Goal: Transaction & Acquisition: Book appointment/travel/reservation

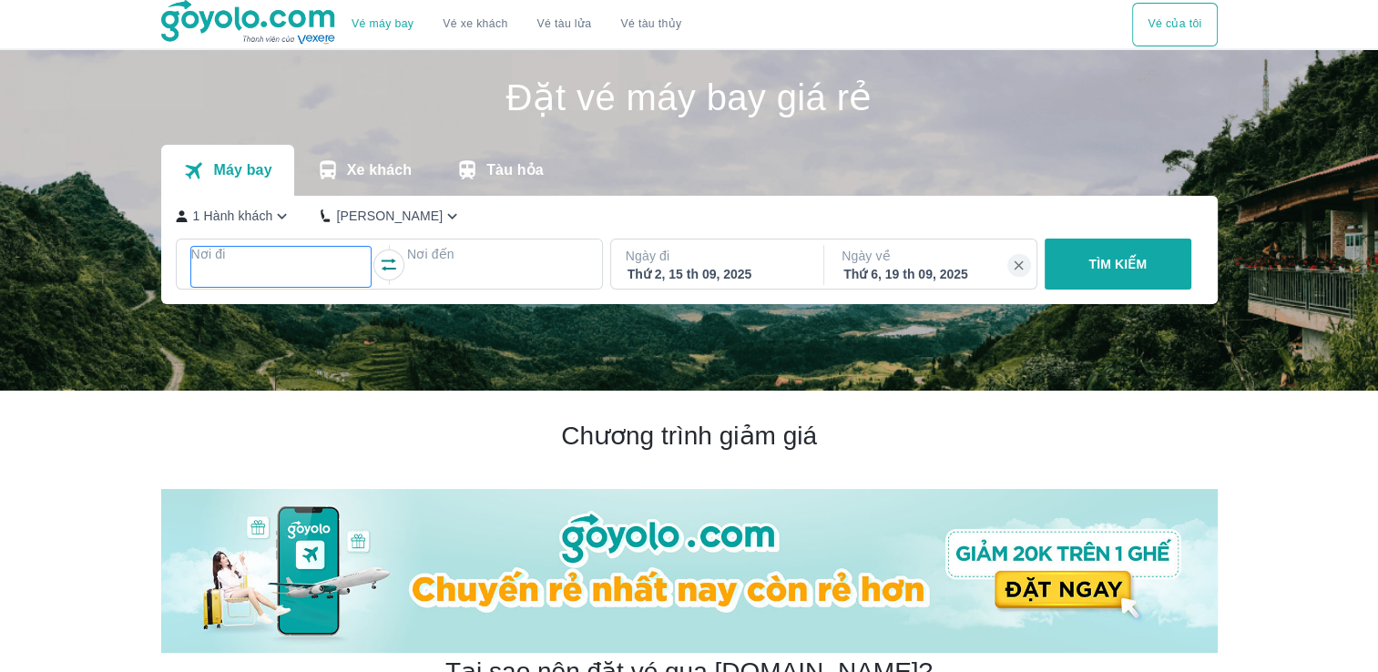
click at [306, 270] on div at bounding box center [281, 276] width 177 height 22
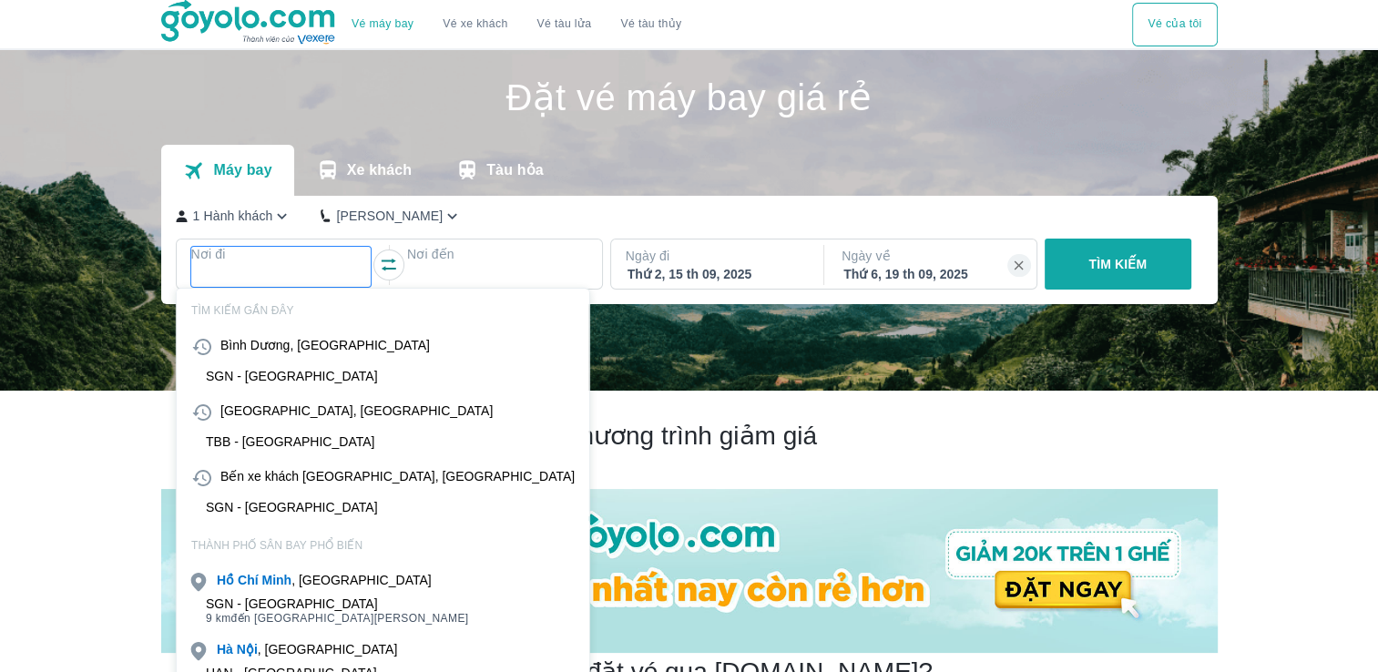
scroll to position [105, 0]
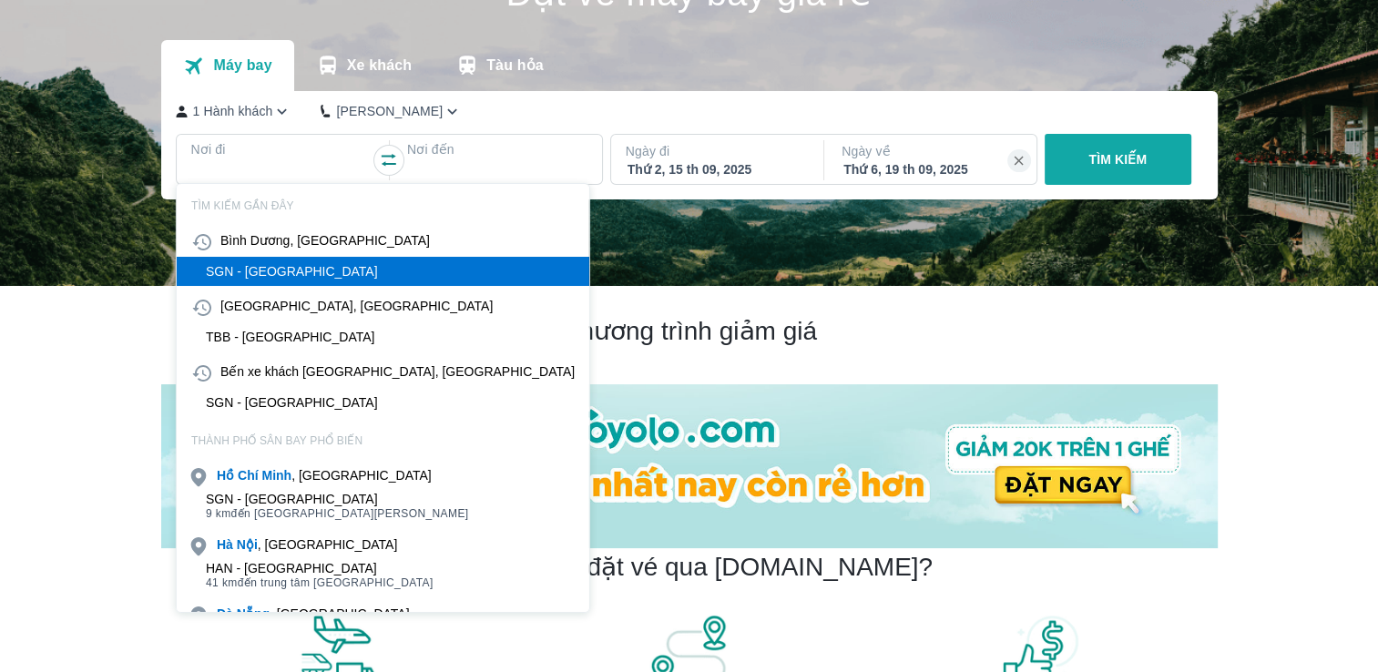
click at [302, 279] on div "SGN - [GEOGRAPHIC_DATA]" at bounding box center [383, 271] width 413 height 29
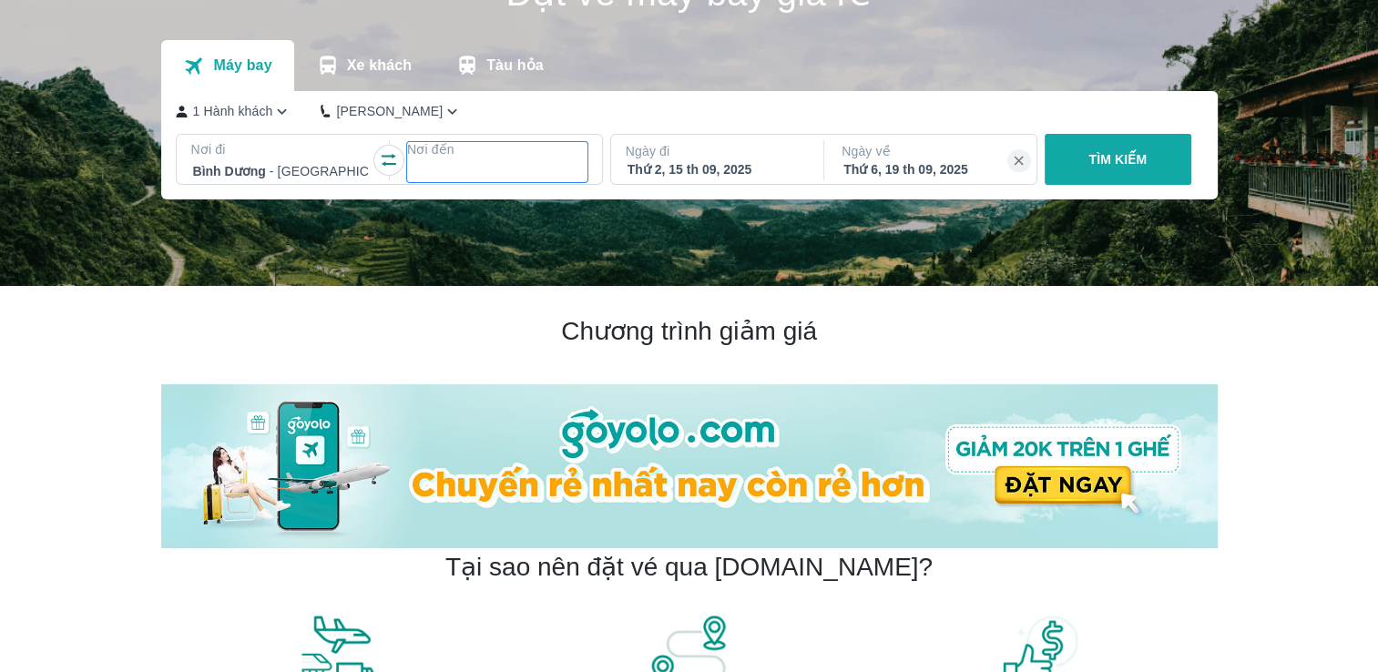
click at [466, 178] on div at bounding box center [497, 171] width 177 height 22
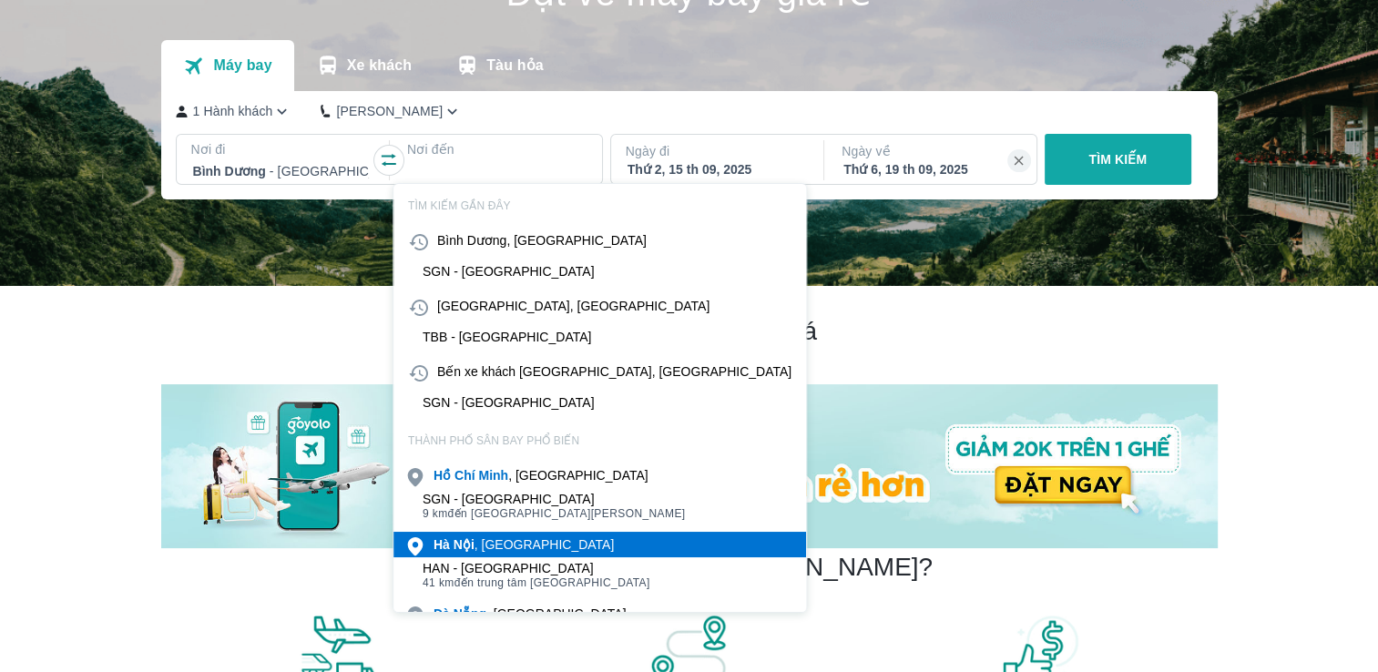
click at [458, 551] on b "Nội" at bounding box center [464, 544] width 21 height 15
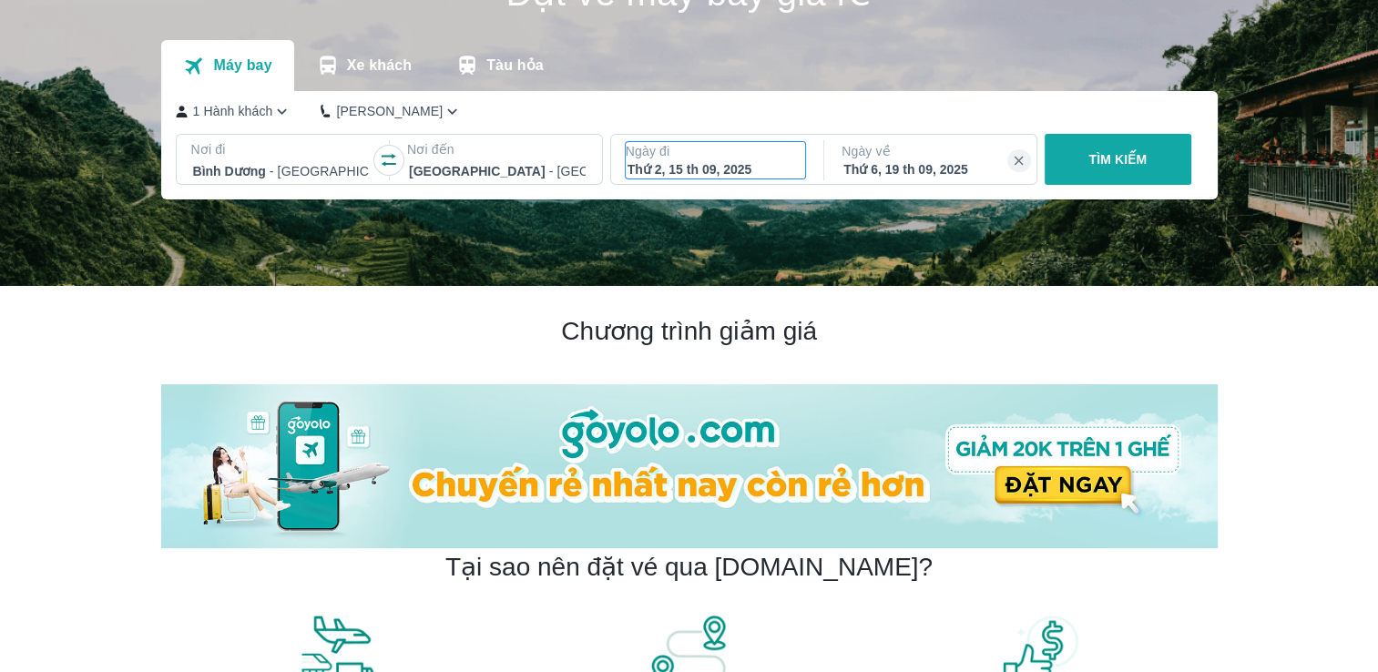
click at [764, 169] on div "Thứ 2, 15 th 09, 2025" at bounding box center [716, 169] width 177 height 18
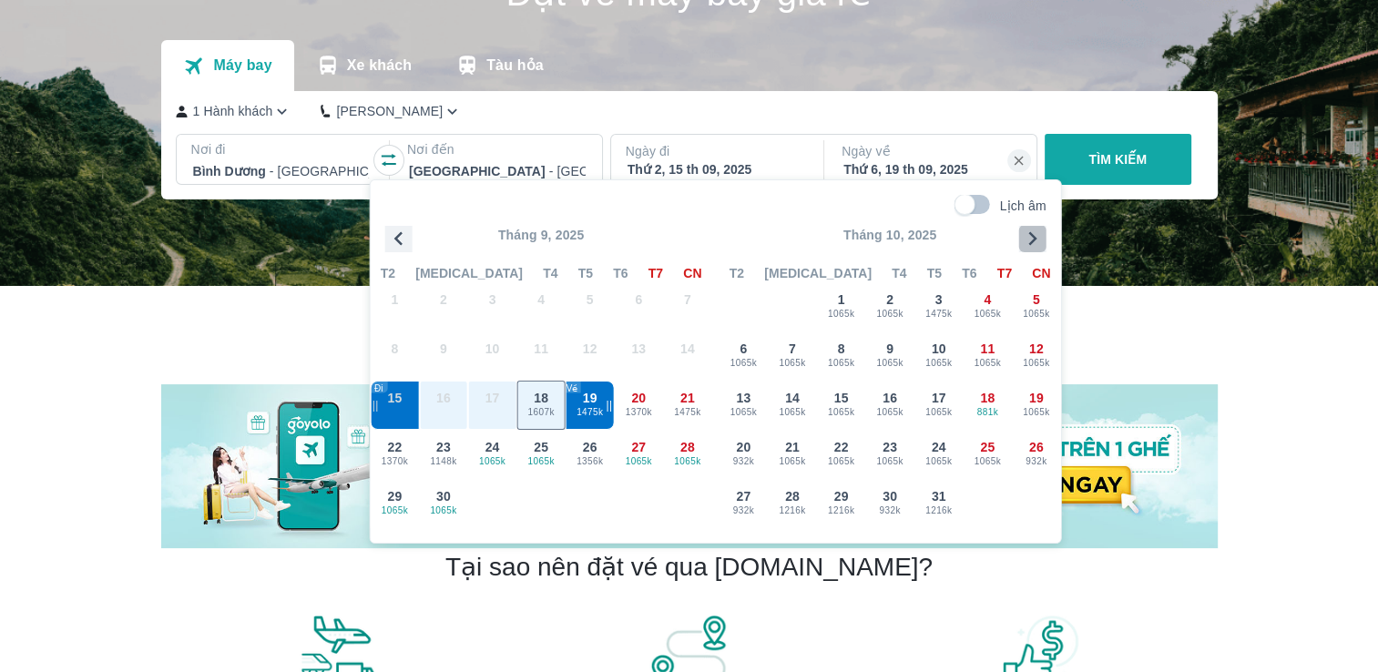
click at [1036, 239] on icon "button" at bounding box center [1032, 239] width 8 height 14
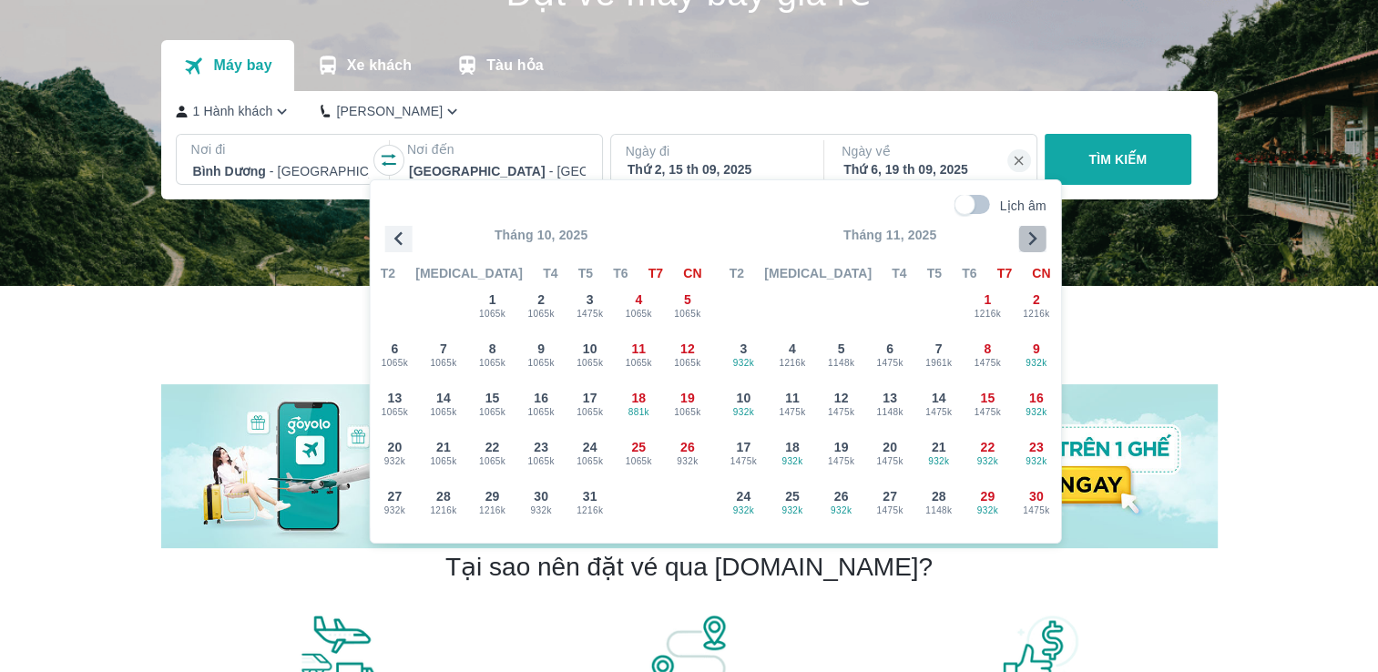
click at [1036, 239] on icon "button" at bounding box center [1032, 239] width 8 height 14
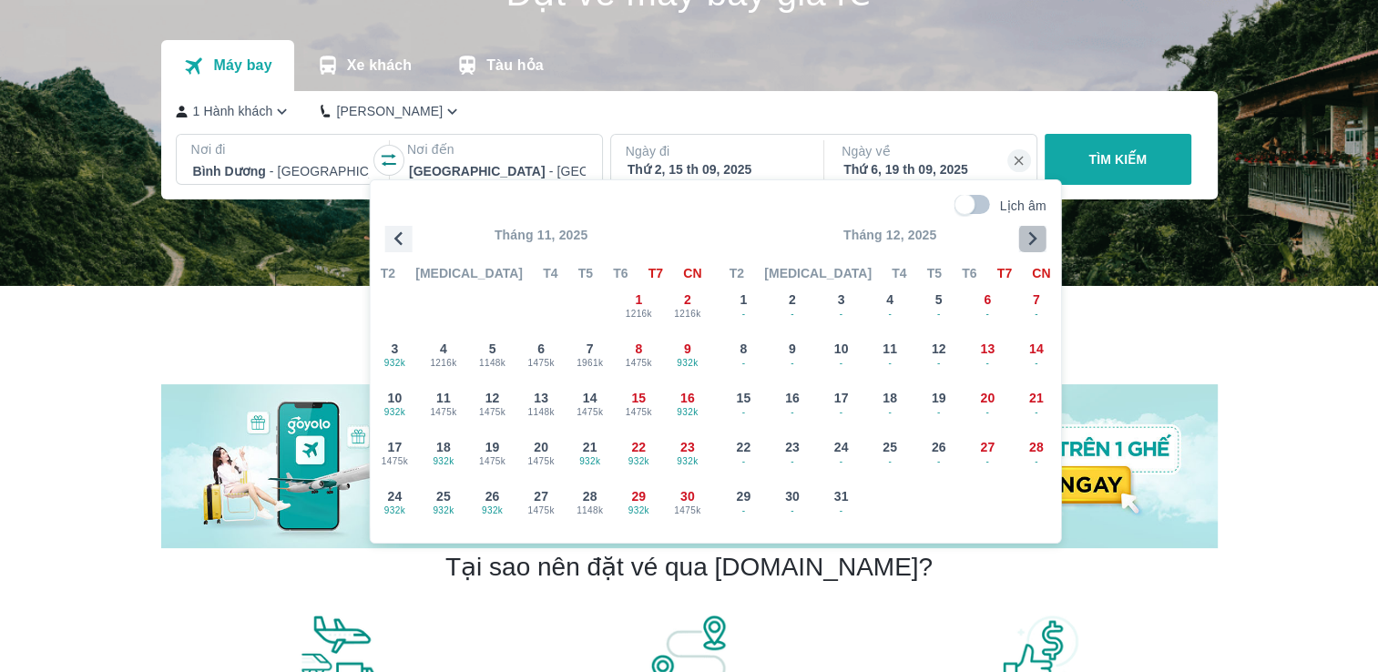
click at [1036, 239] on icon "button" at bounding box center [1032, 239] width 8 height 14
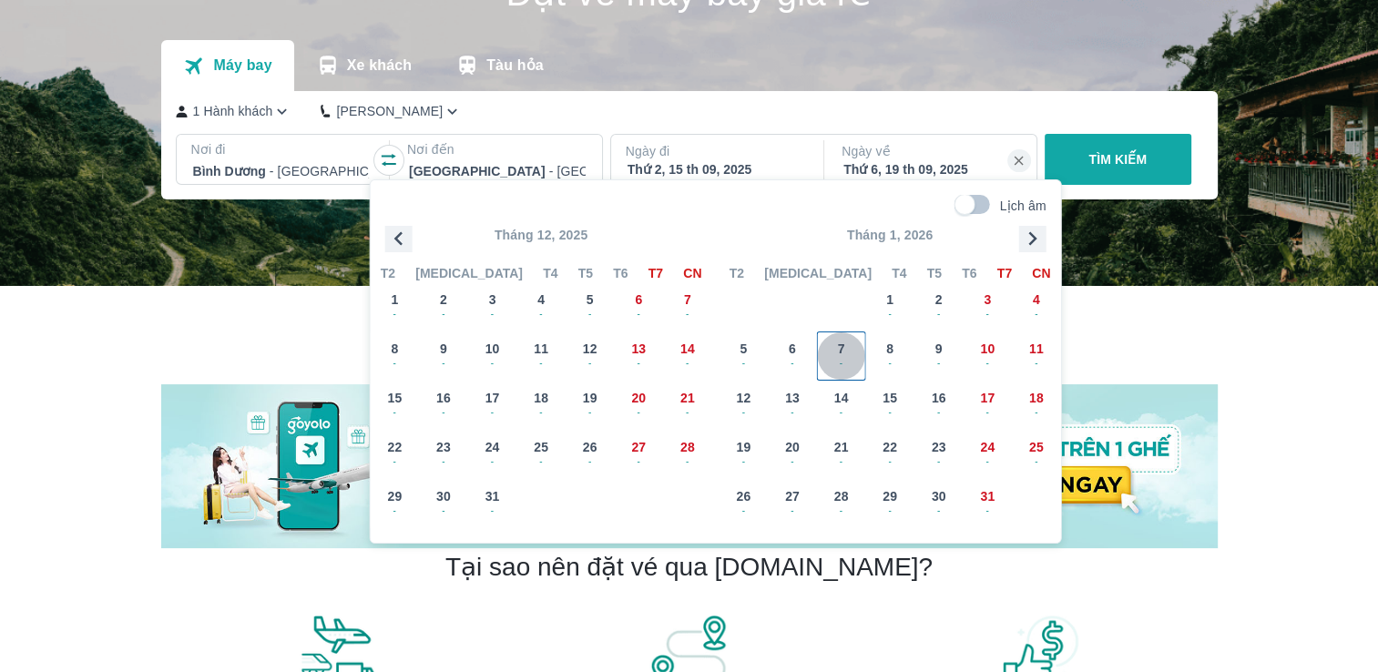
click at [838, 340] on span "7" at bounding box center [841, 349] width 7 height 18
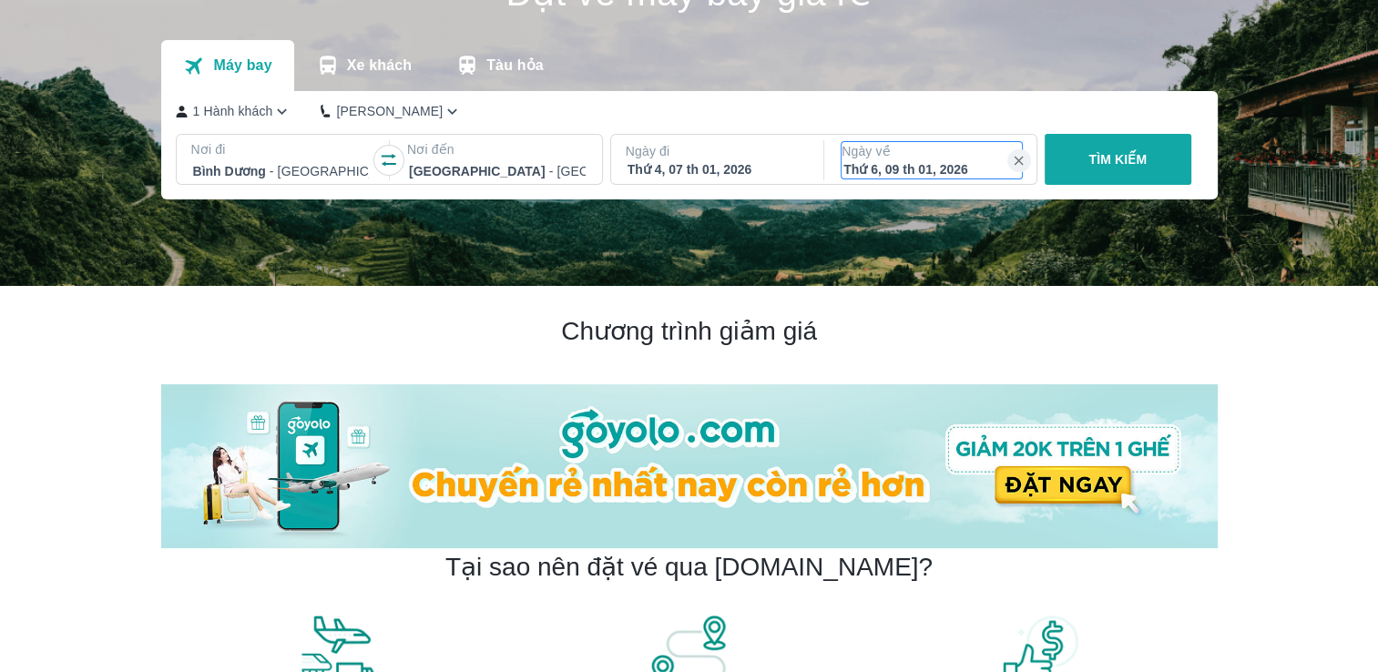
click at [933, 173] on div "Thứ 6, 09 th 01, 2026" at bounding box center [932, 169] width 177 height 18
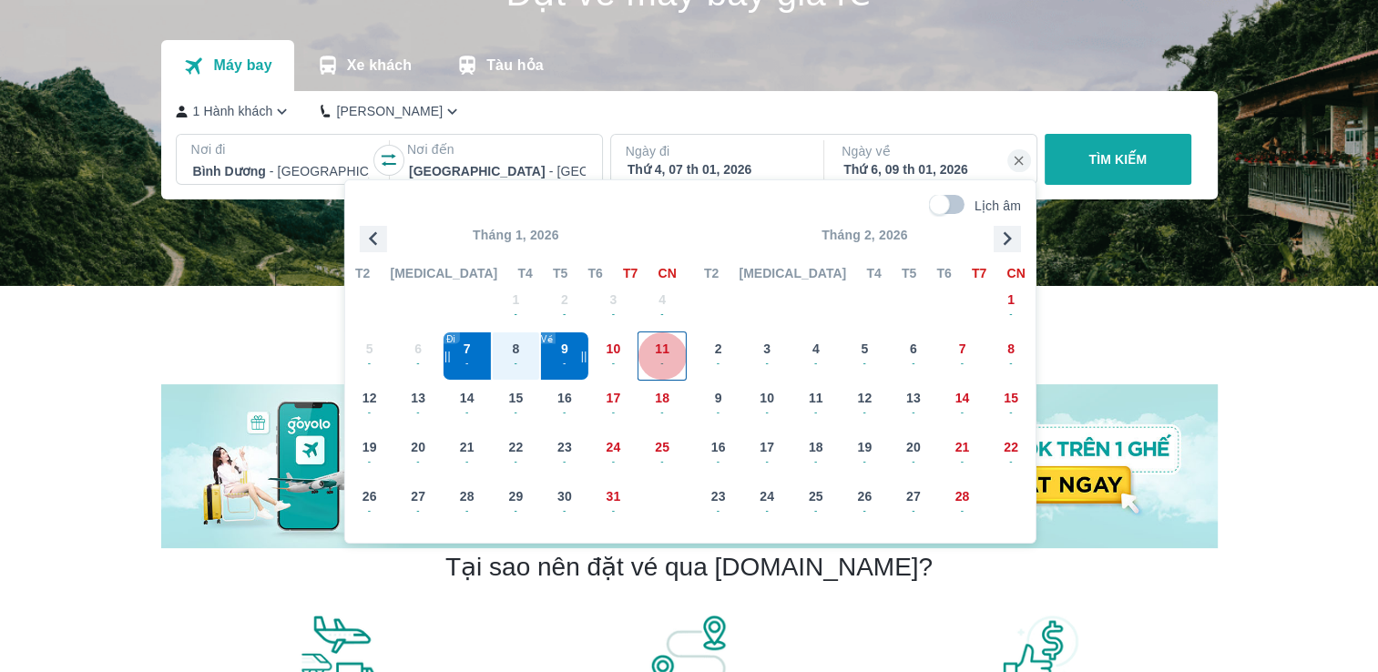
click at [649, 370] on div "11 -" at bounding box center [662, 356] width 47 height 47
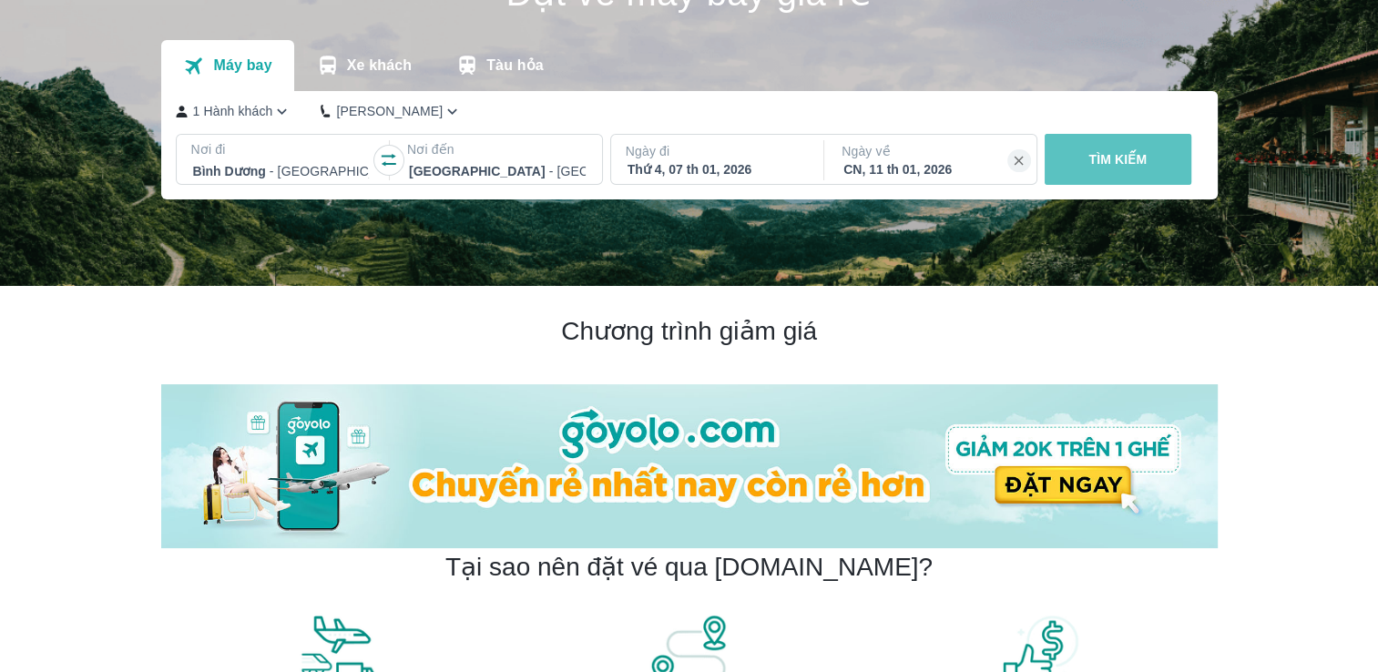
click at [1110, 148] on button "TÌM KIẾM" at bounding box center [1118, 159] width 147 height 51
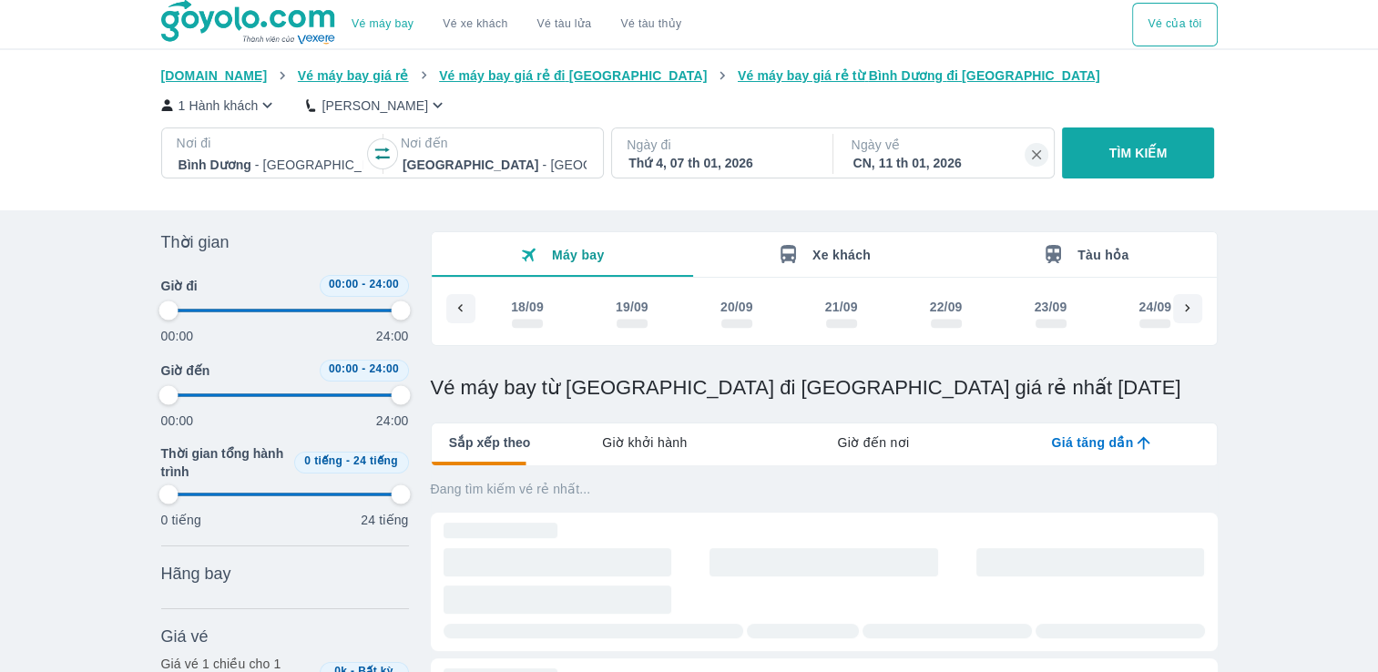
scroll to position [0, 11623]
type input "97.9166666666667"
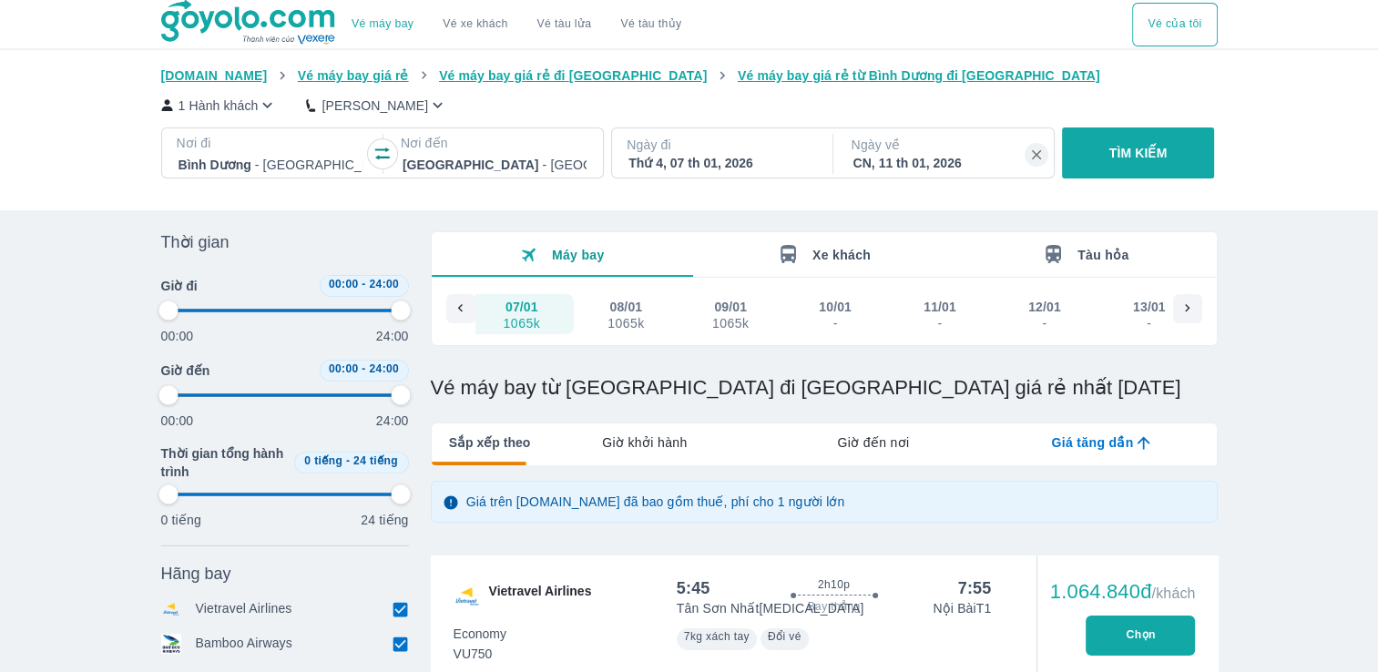
type input "97.9166666666667"
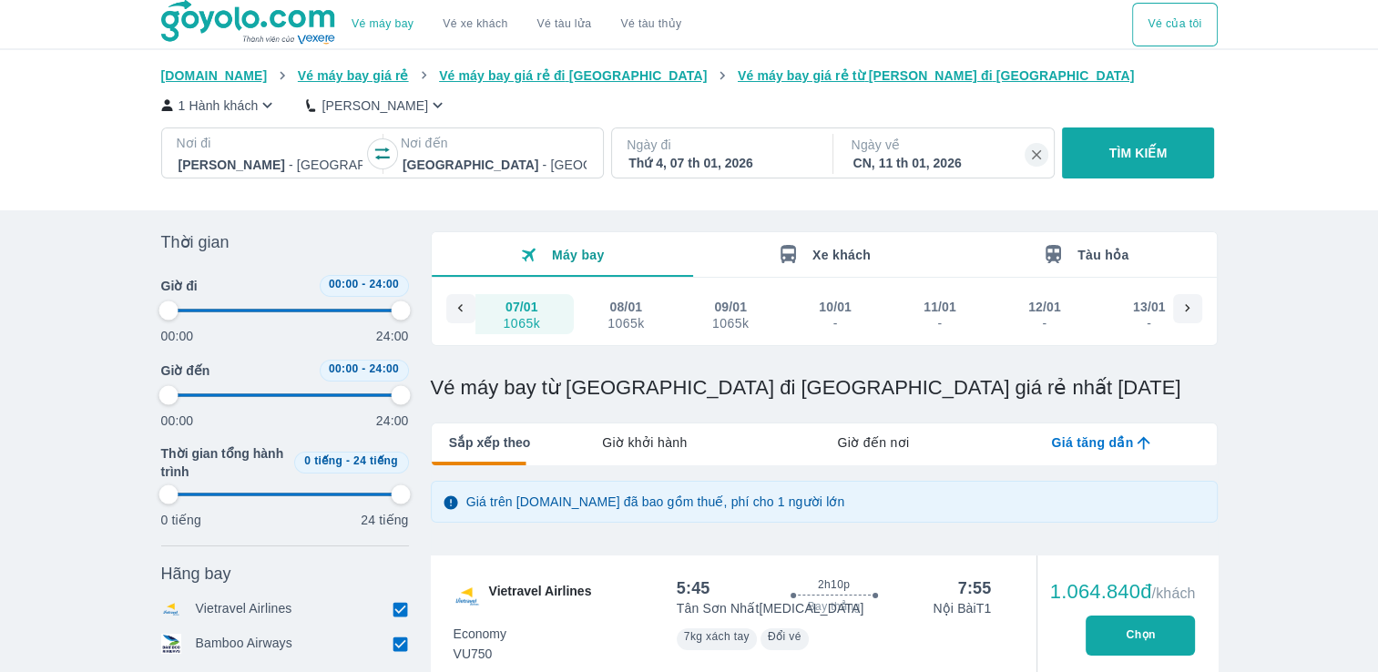
type input "97.9166666666667"
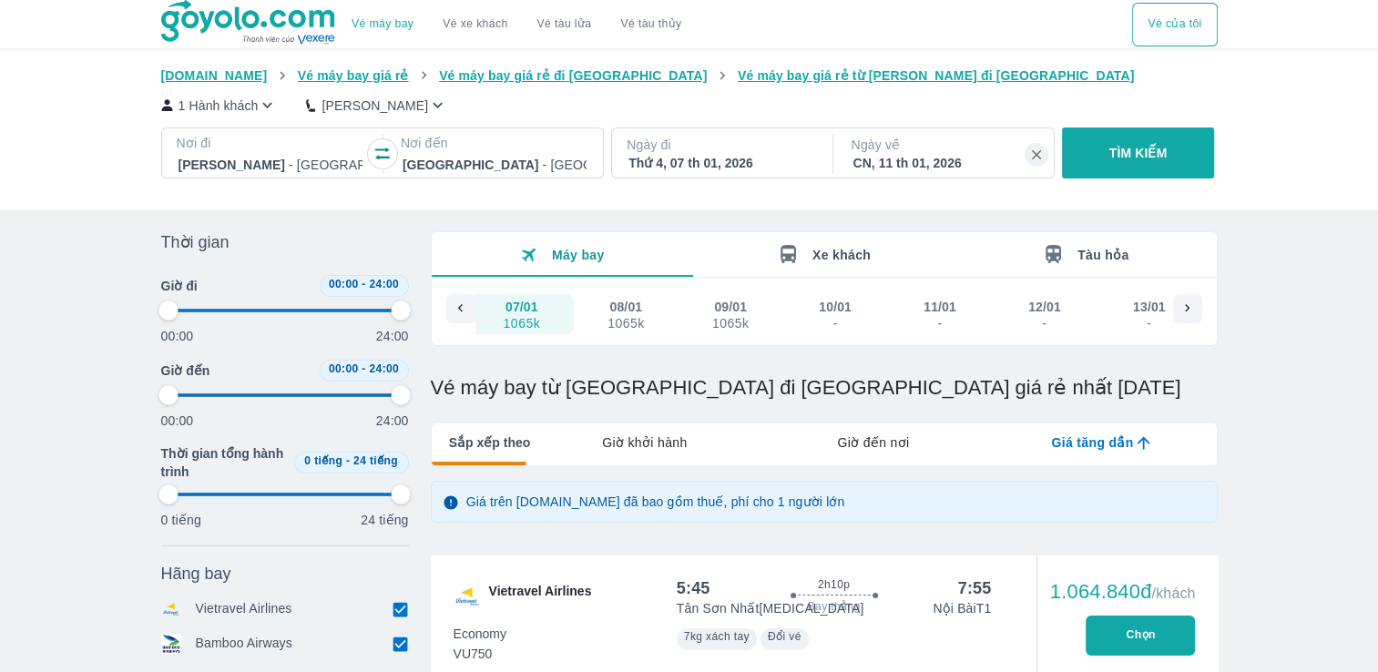
type input "97.9166666666667"
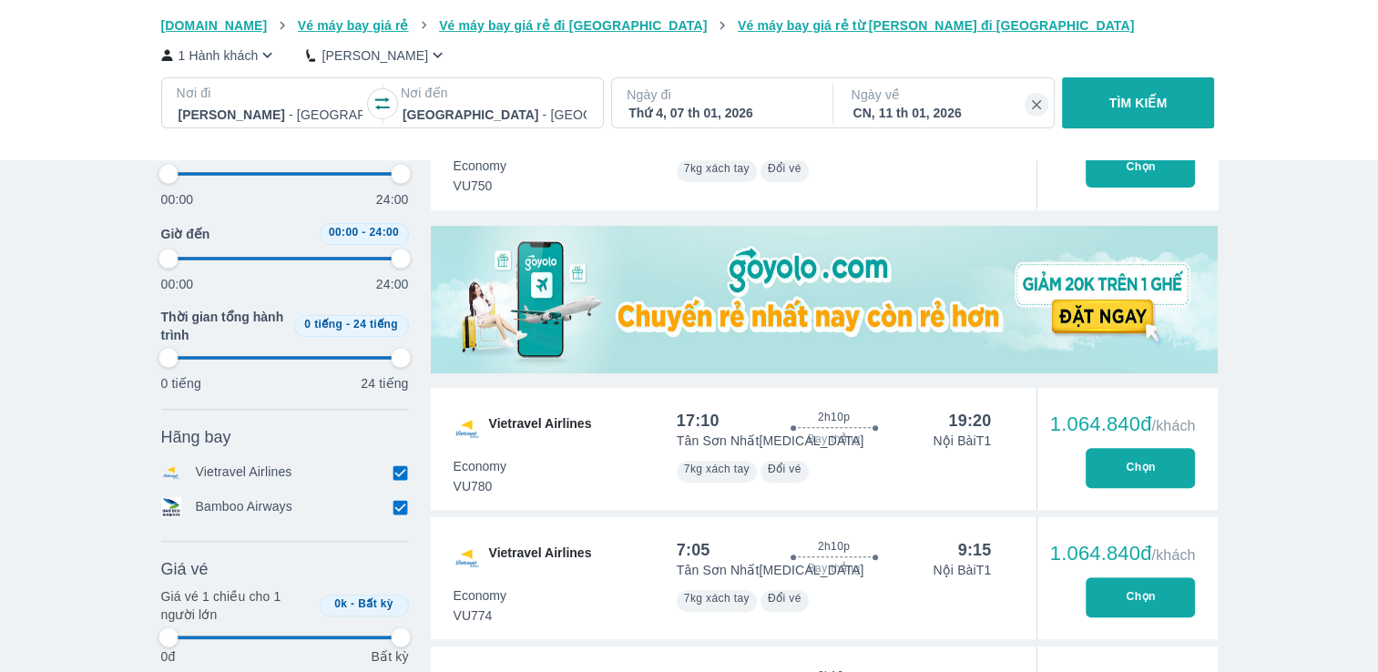
scroll to position [476, 0]
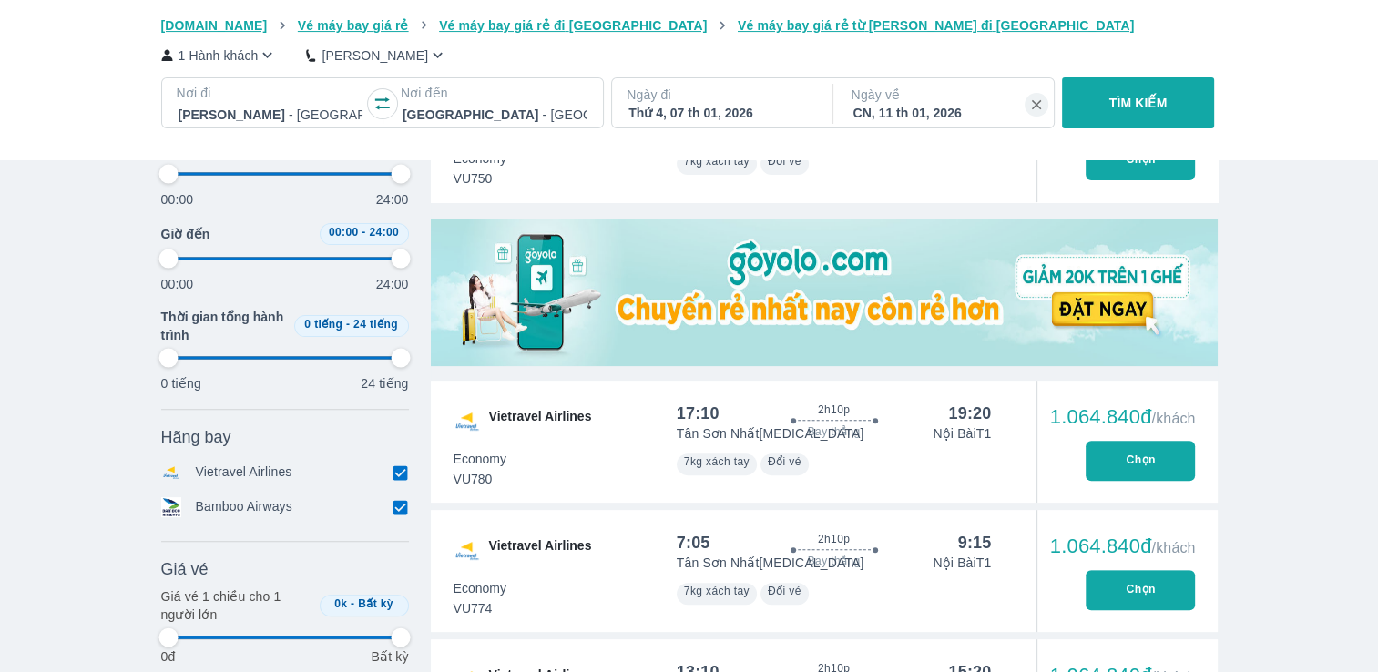
type input "97.9166666666667"
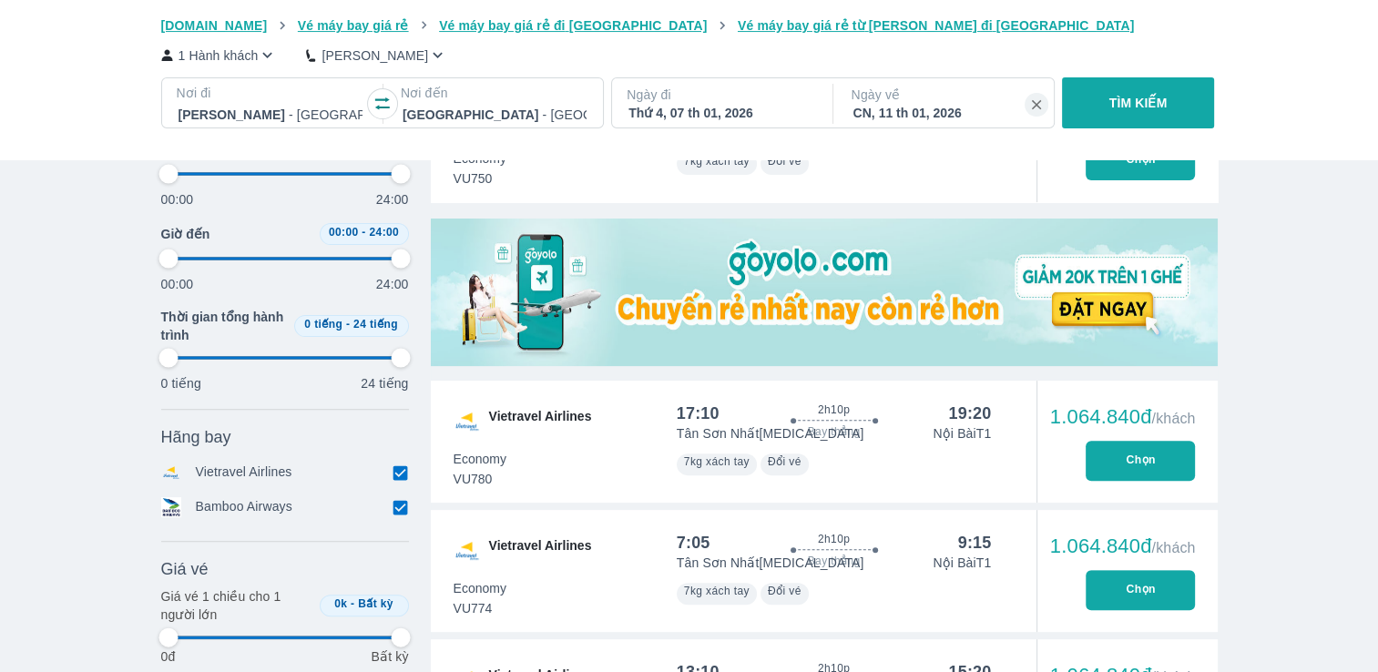
type input "97.9166666666667"
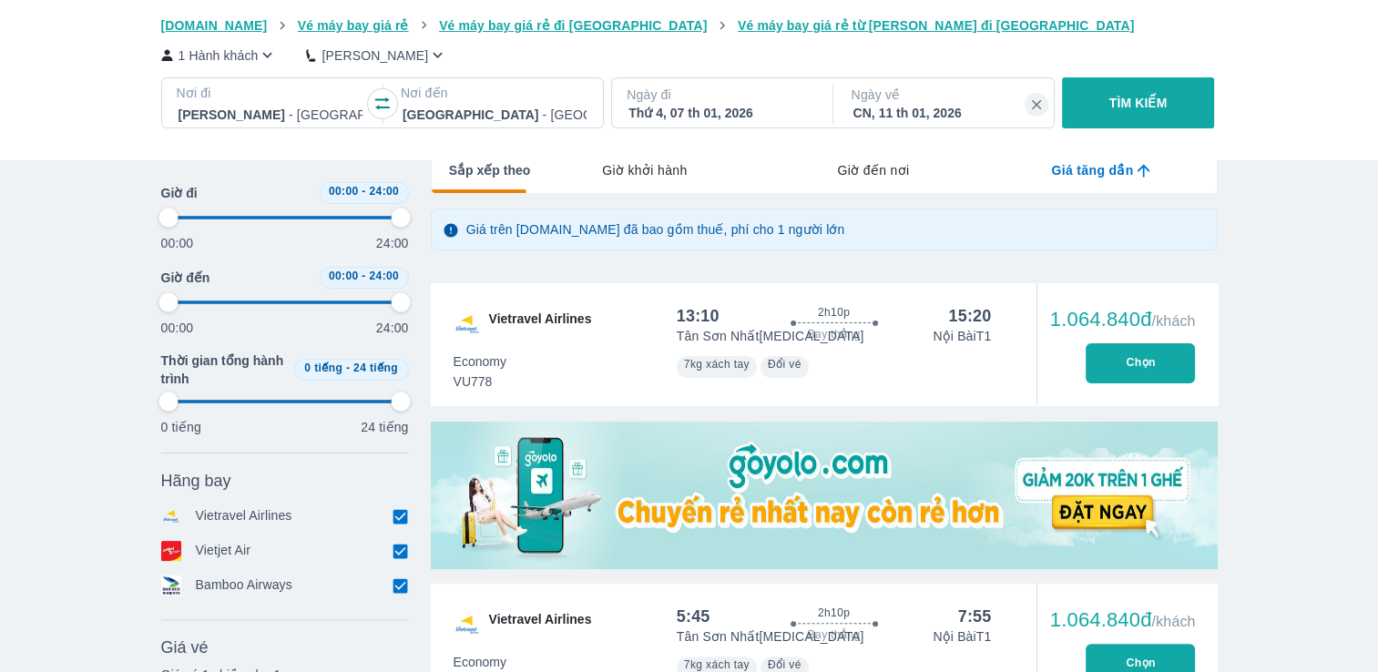
type input "97.9166666666667"
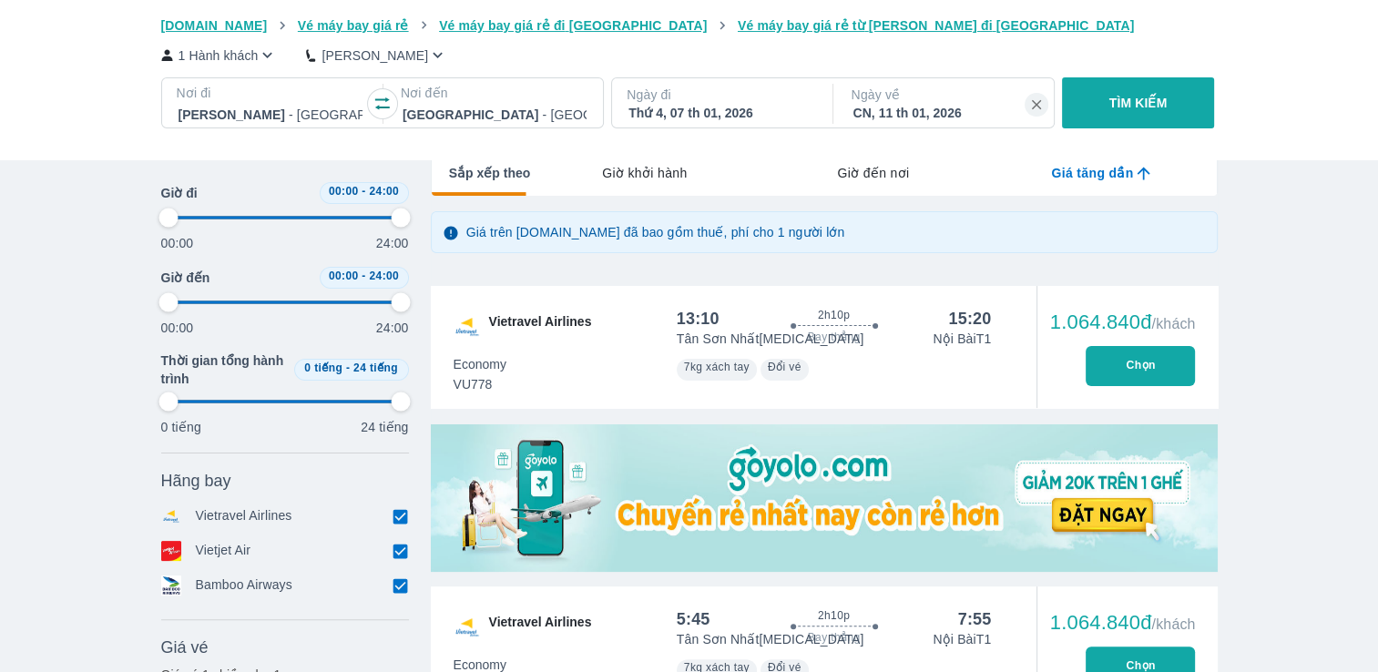
type input "97.9166666666667"
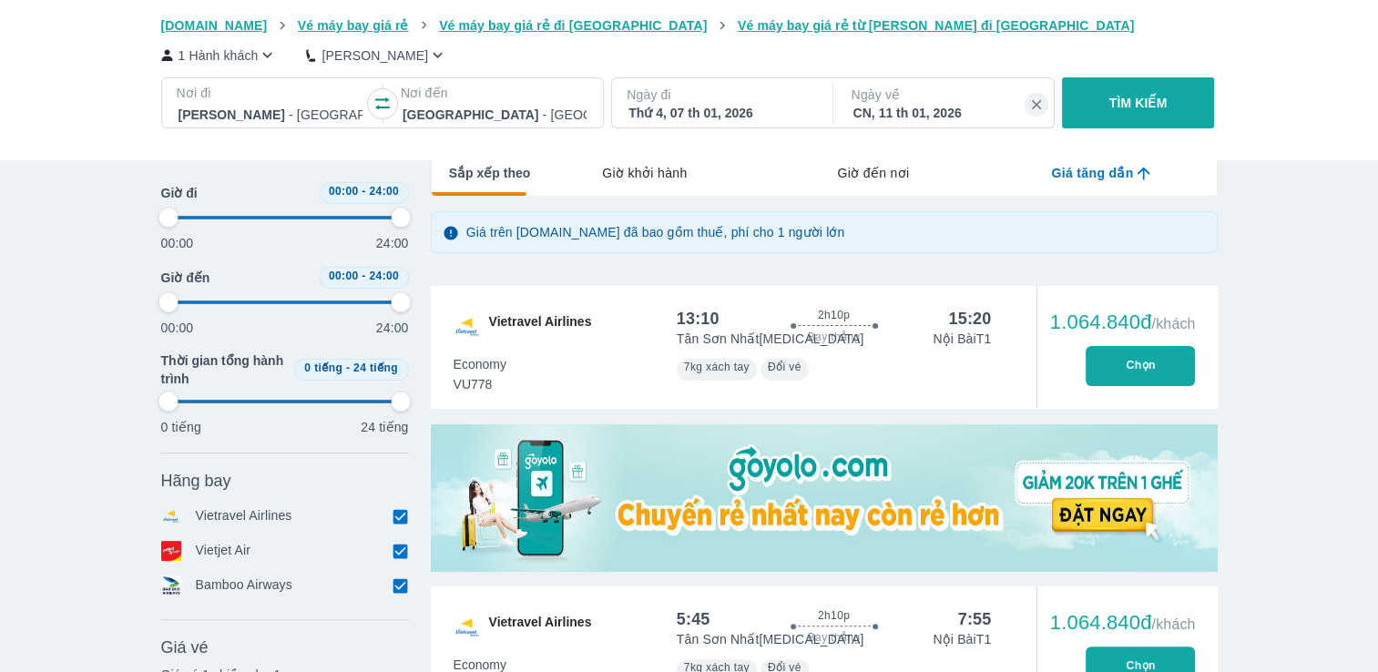
type input "97.9166666666667"
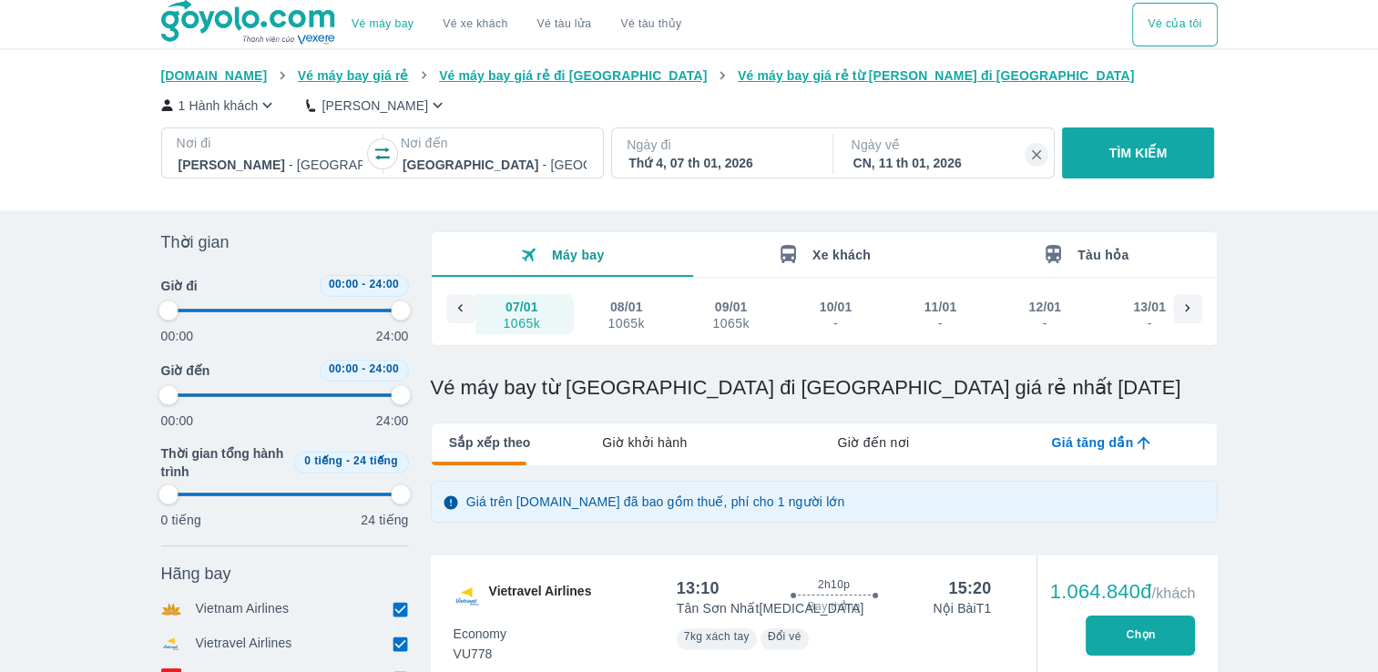
type input "97.9166666666667"
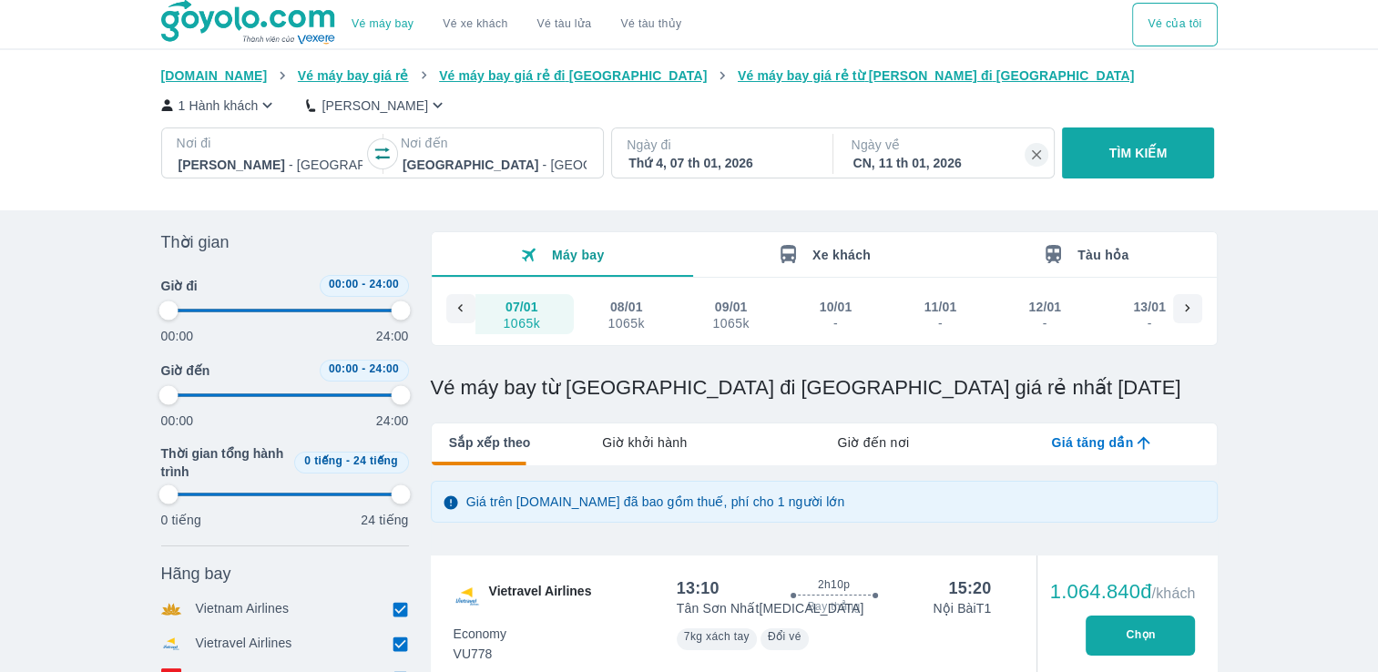
type input "97.9166666666667"
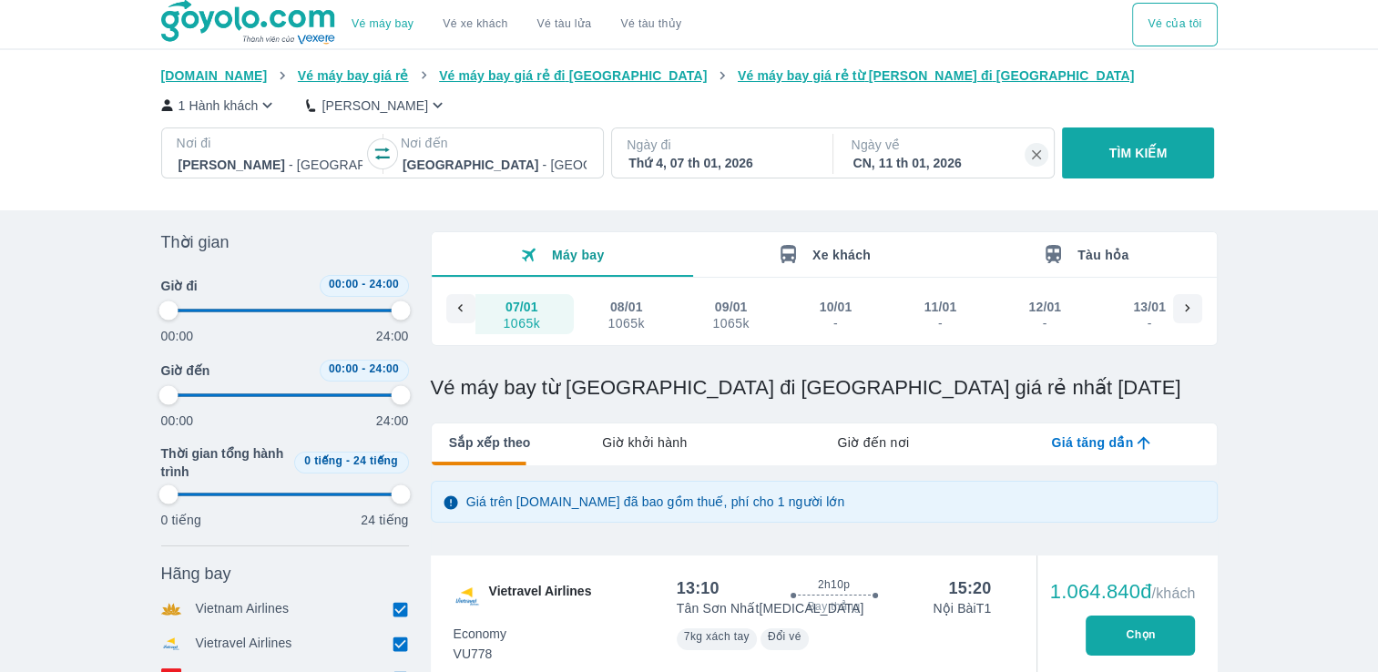
type input "97.9166666666667"
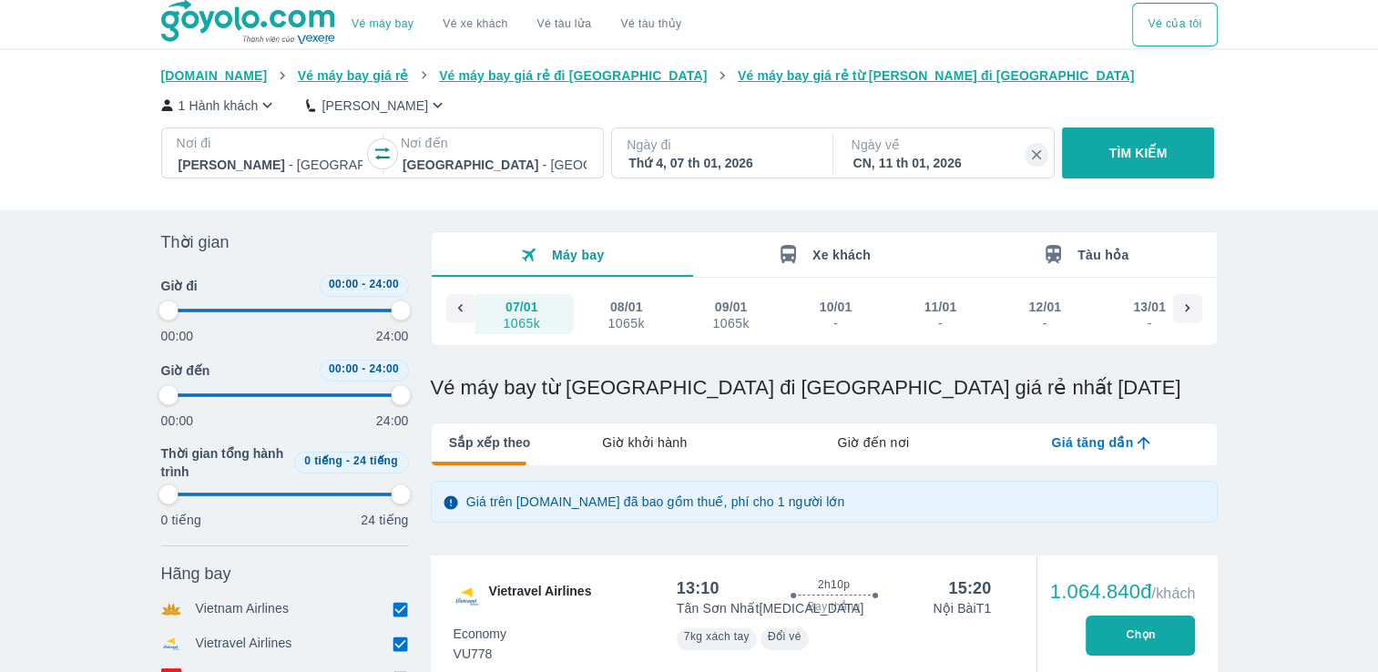
type input "97.9166666666667"
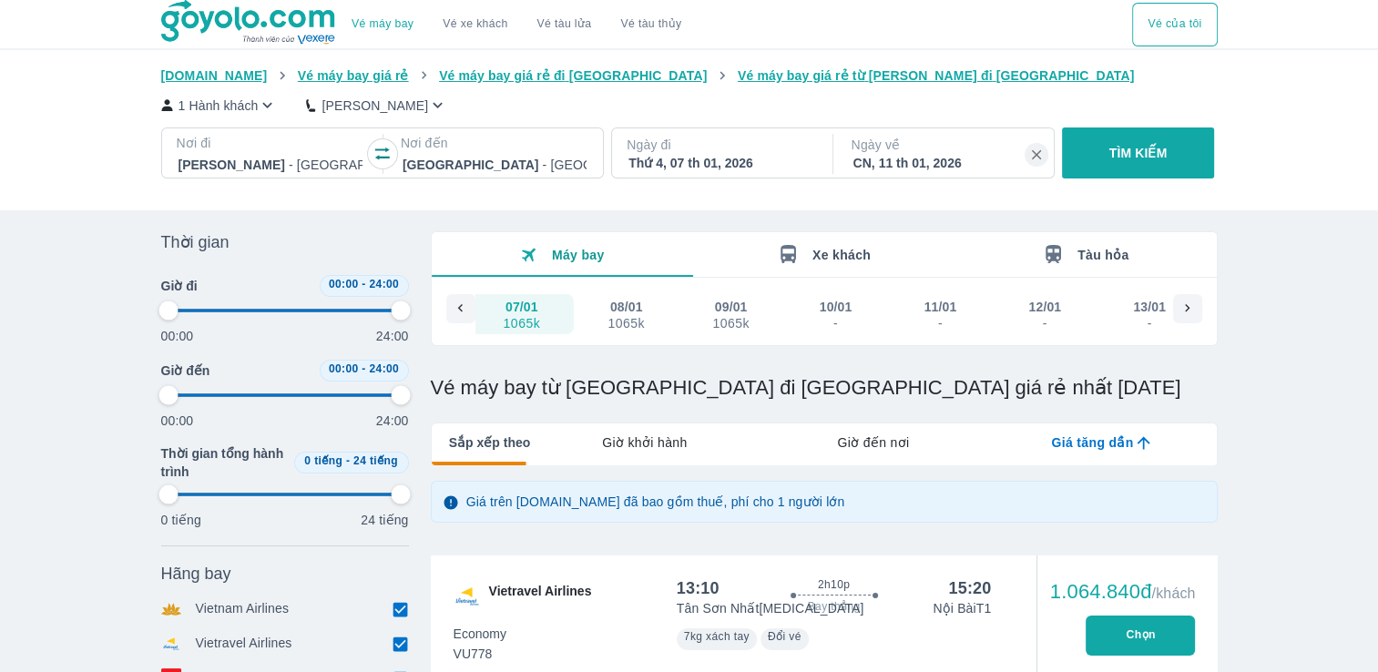
type input "97.9166666666667"
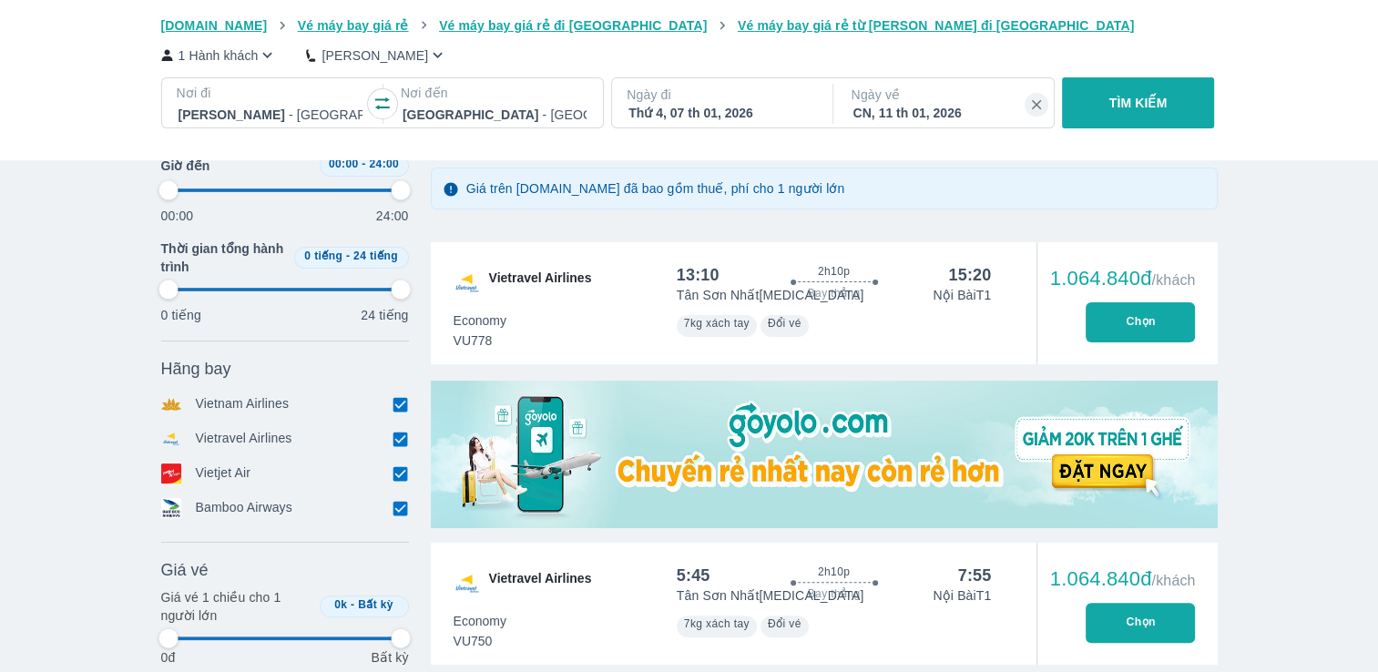
type input "97.9166666666667"
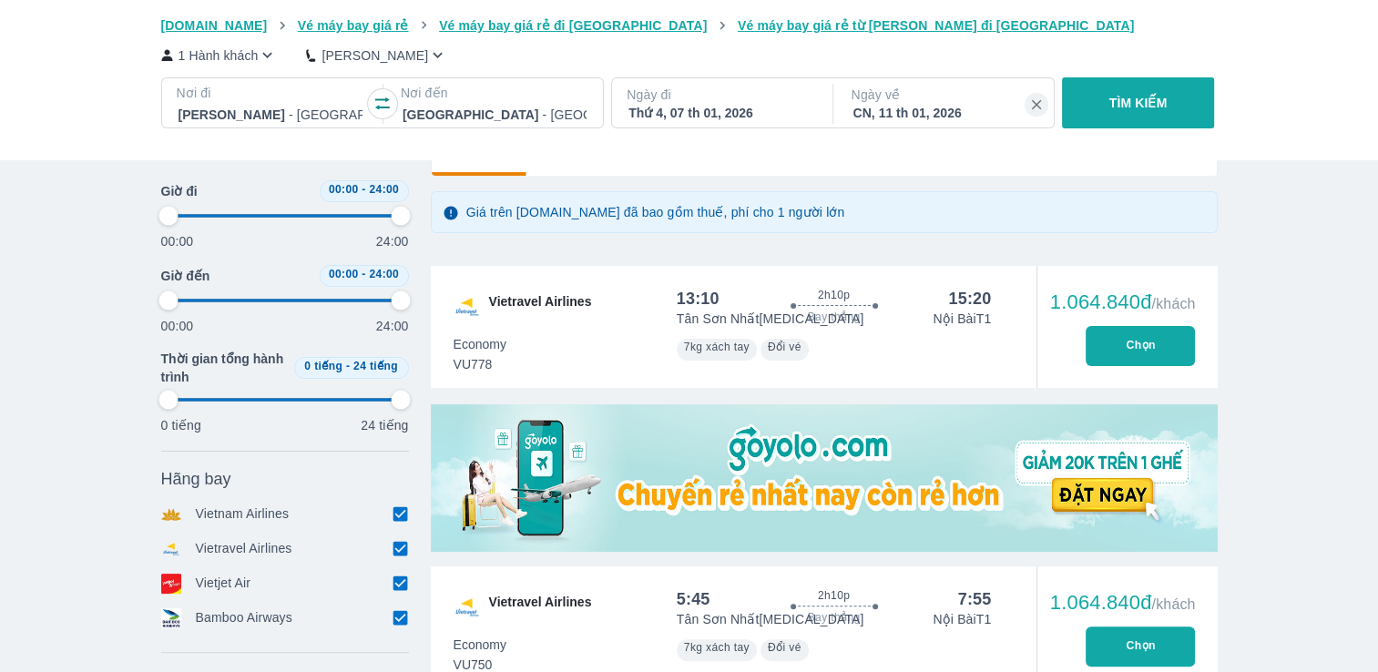
type input "97.9166666666667"
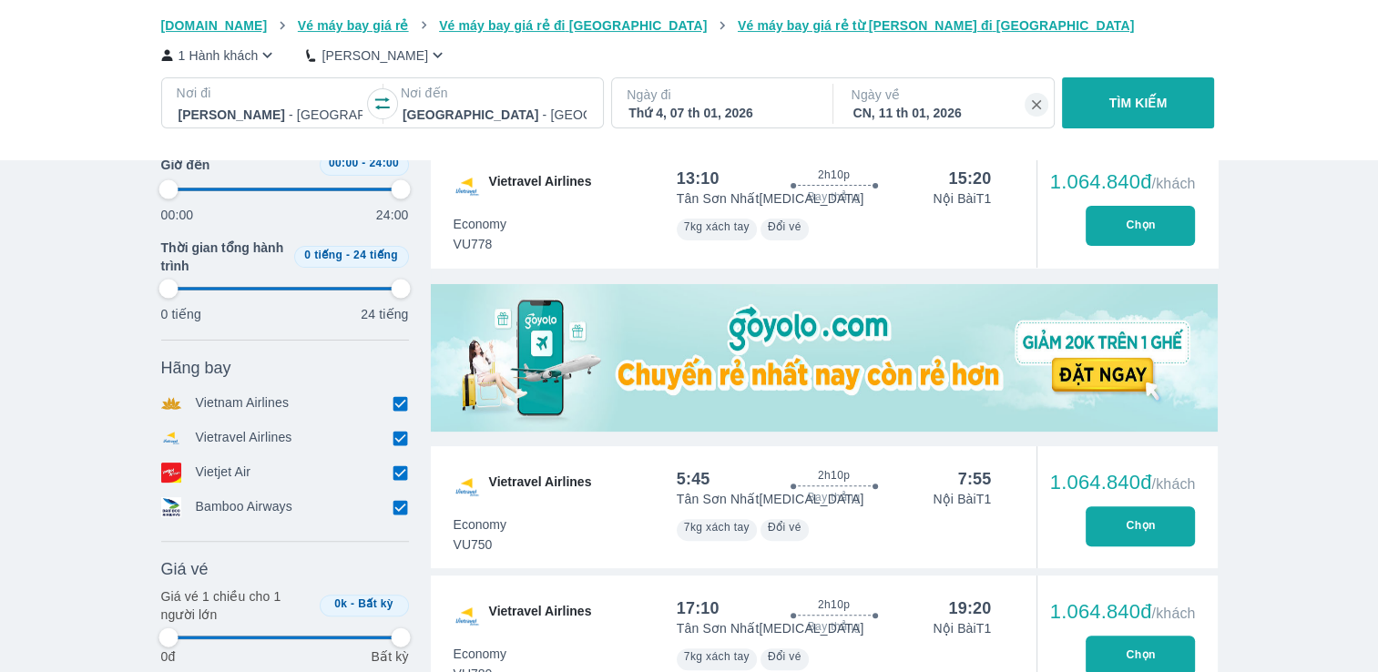
type input "97.9166666666667"
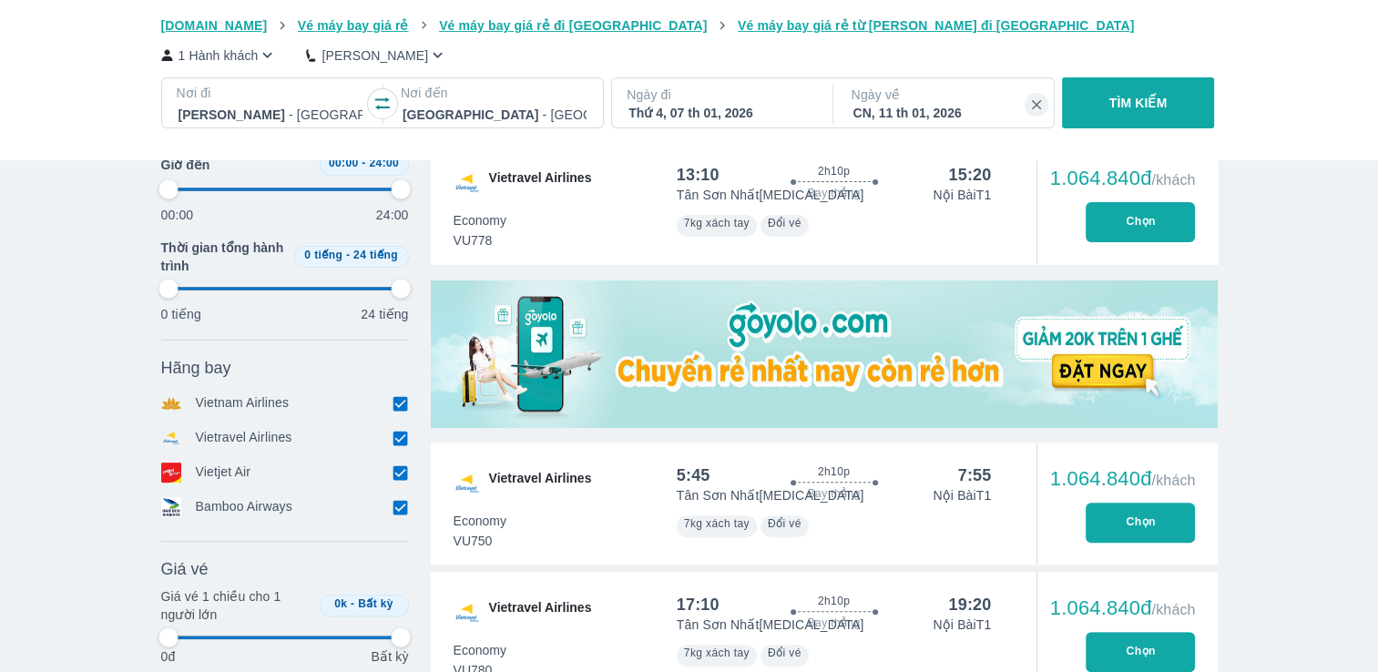
type input "97.9166666666667"
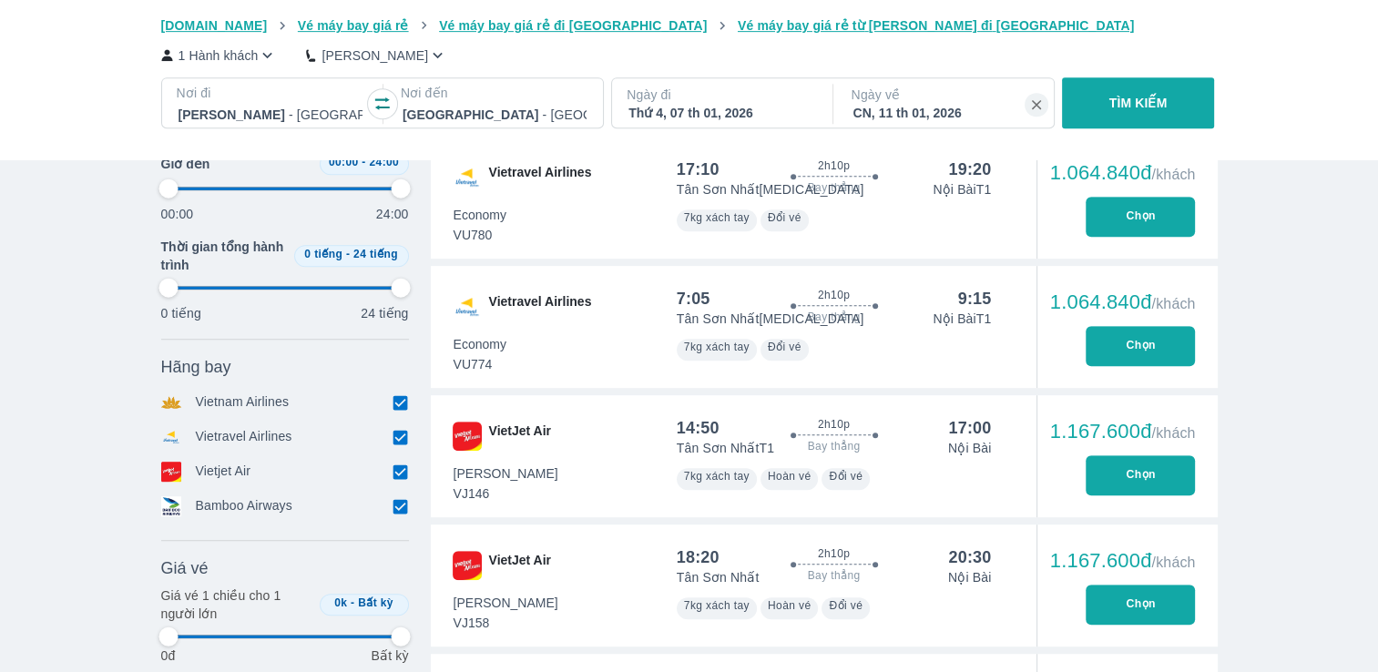
type input "97.9166666666667"
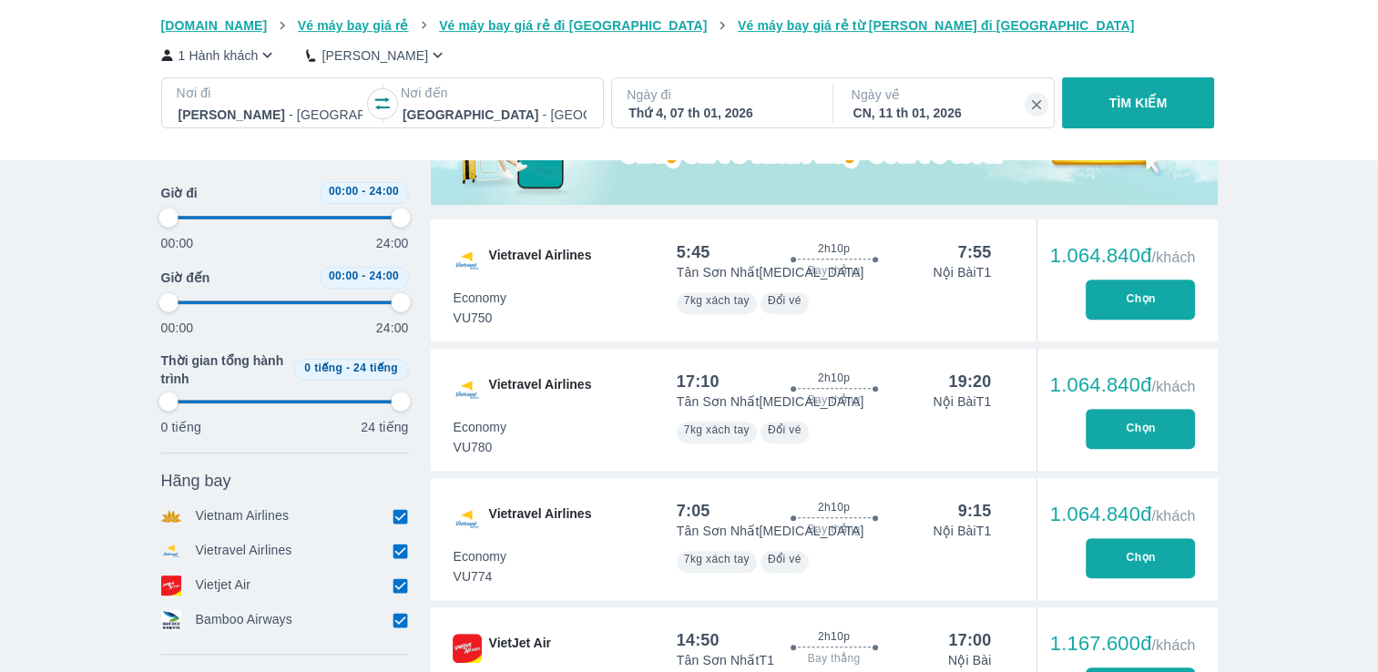
type input "97.9166666666667"
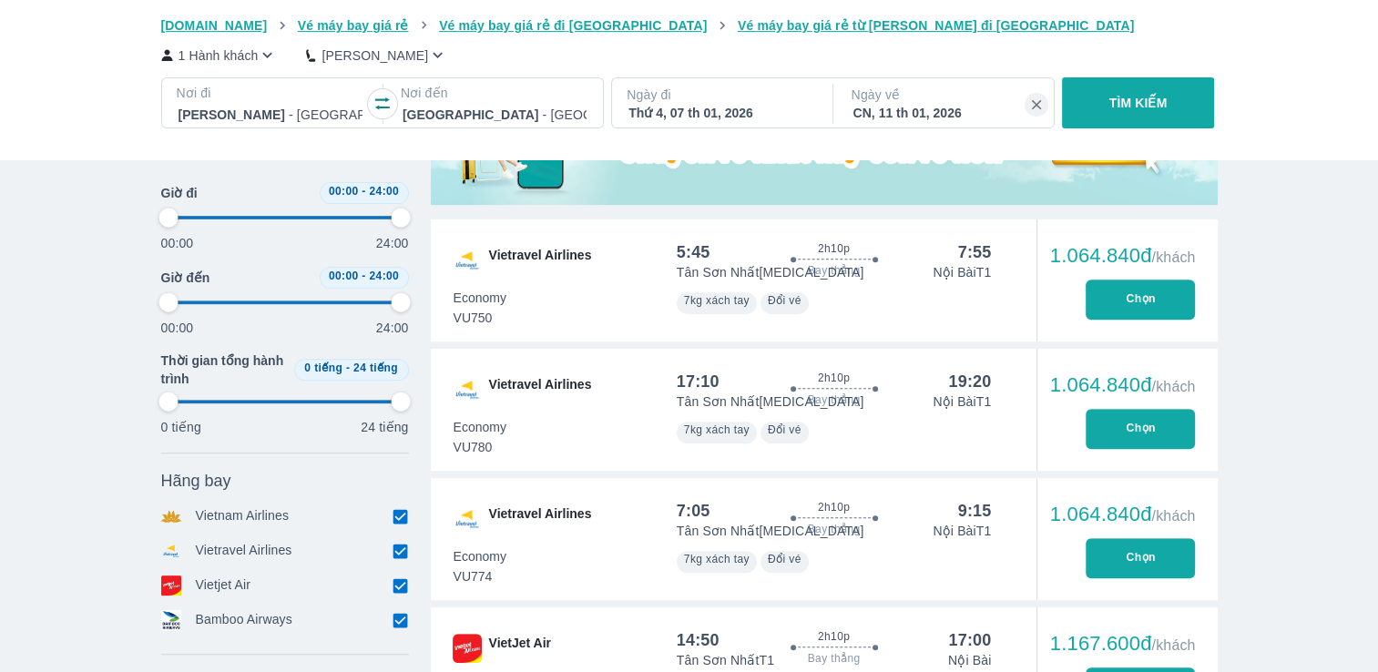
type input "97.9166666666667"
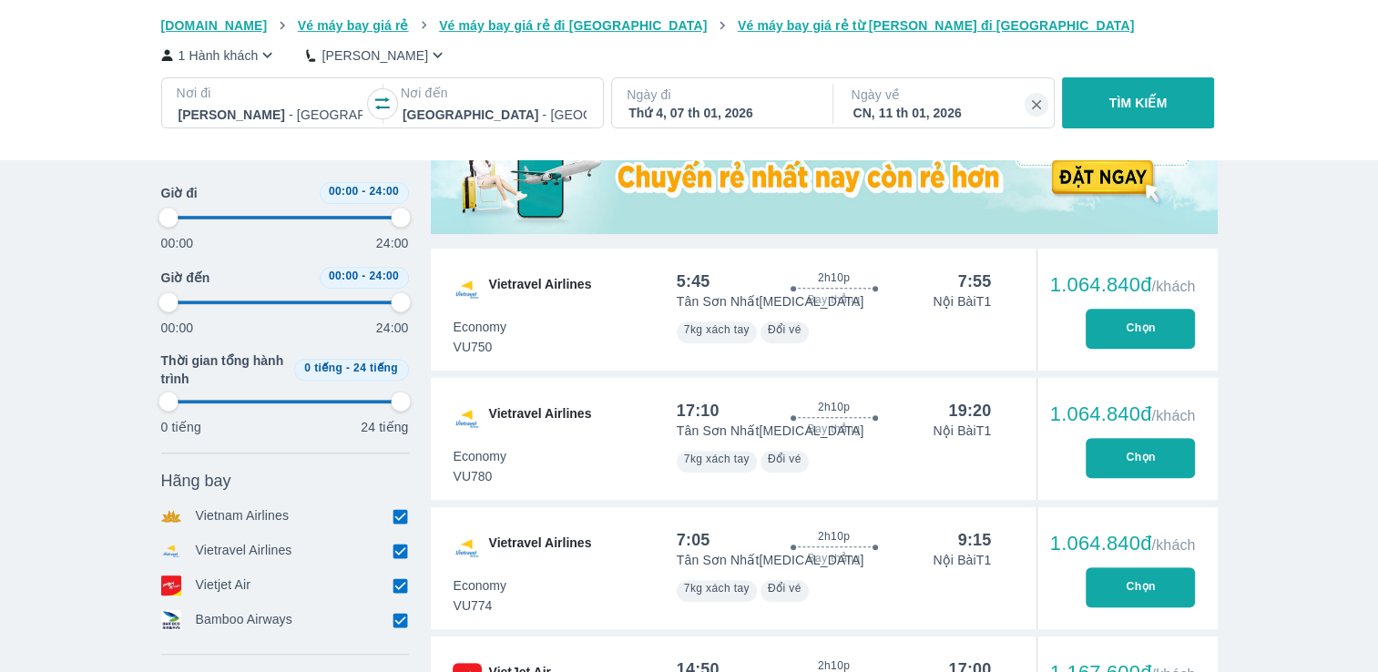
type input "97.9166666666667"
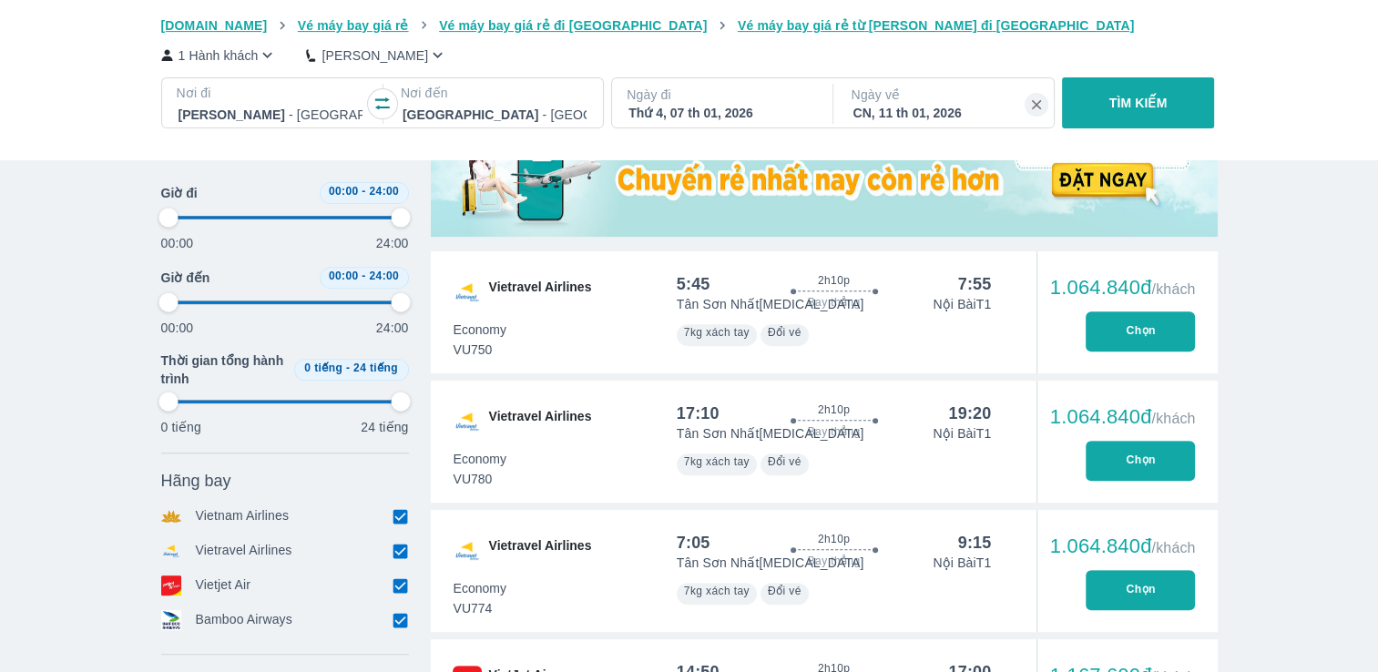
type input "97.9166666666667"
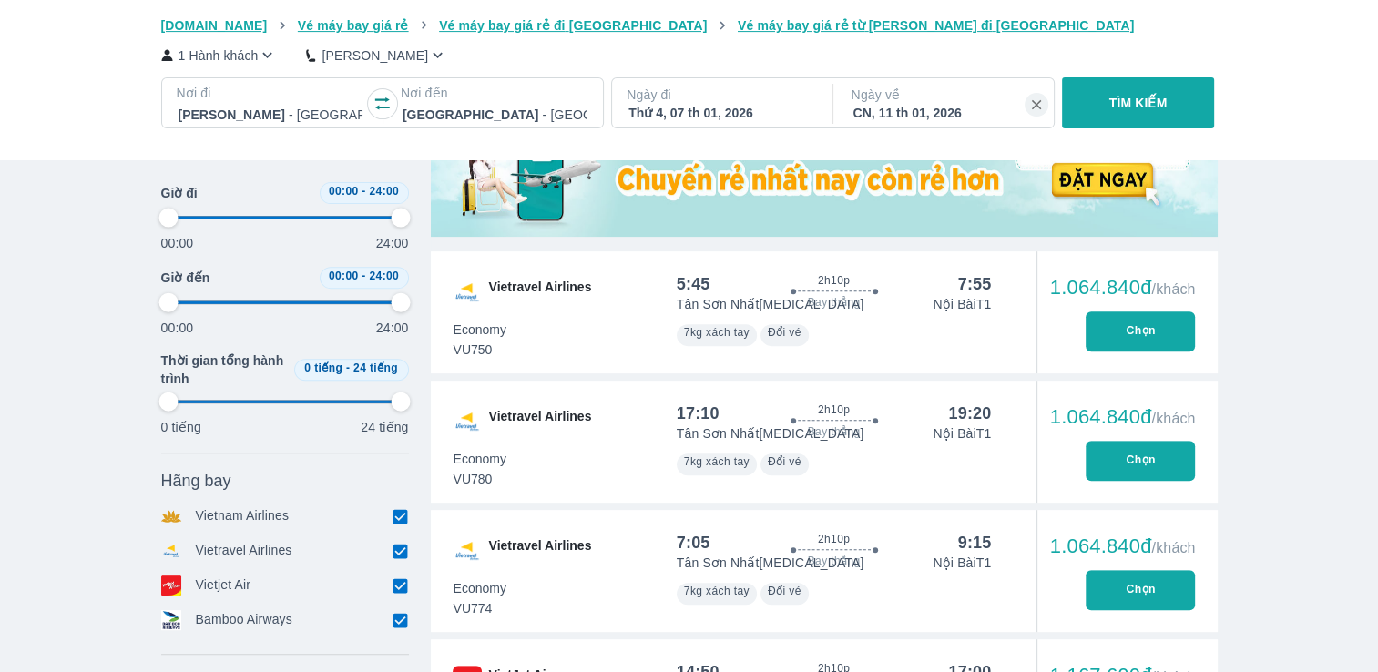
type input "97.9166666666667"
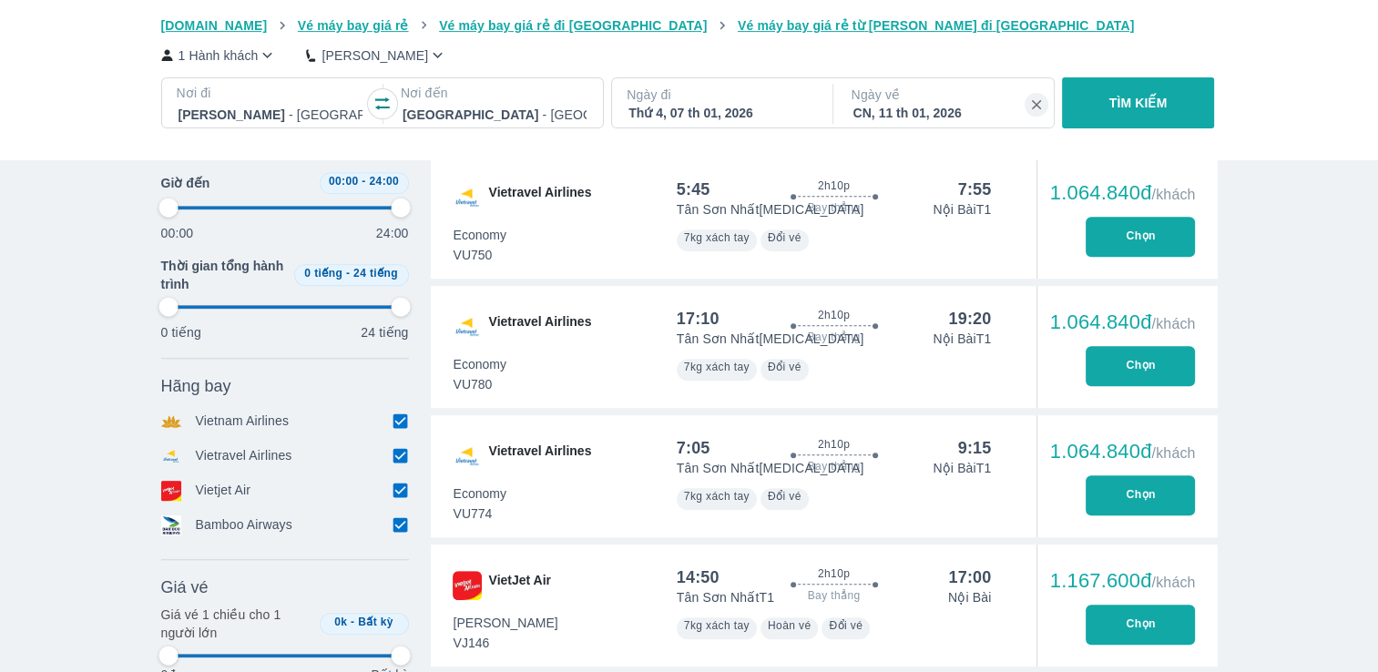
scroll to position [703, 0]
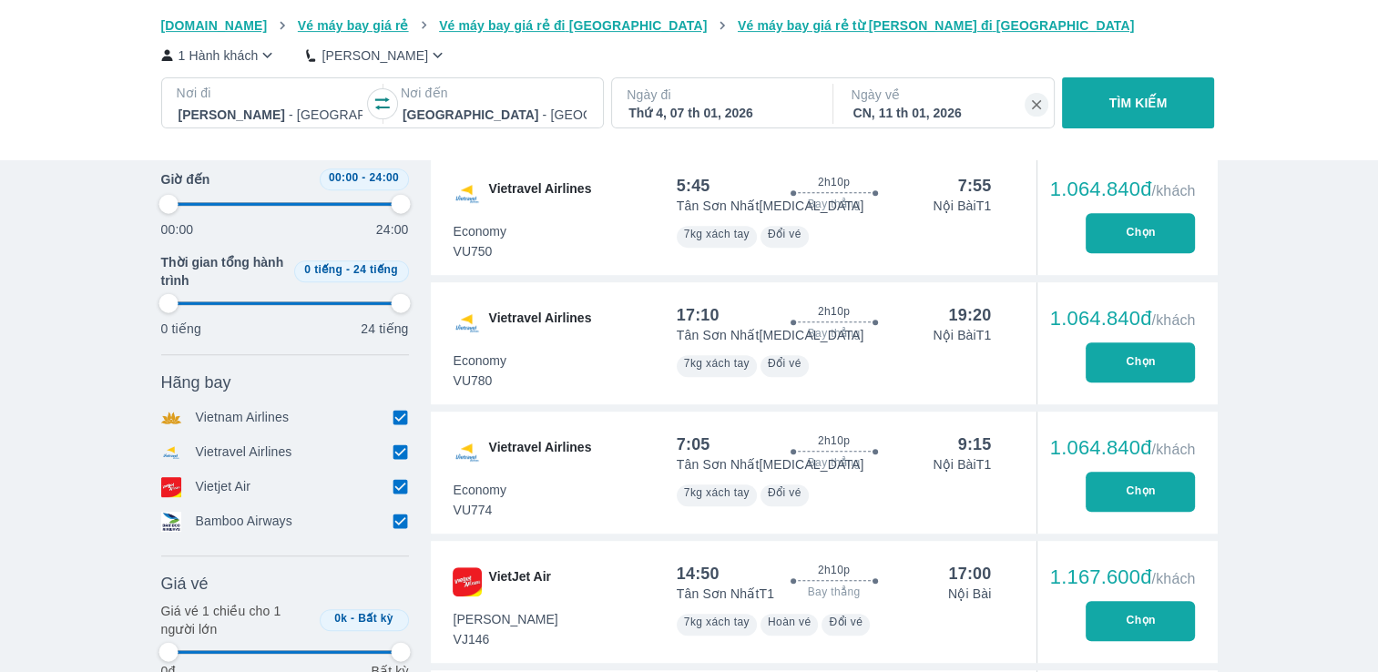
type input "97.9166666666667"
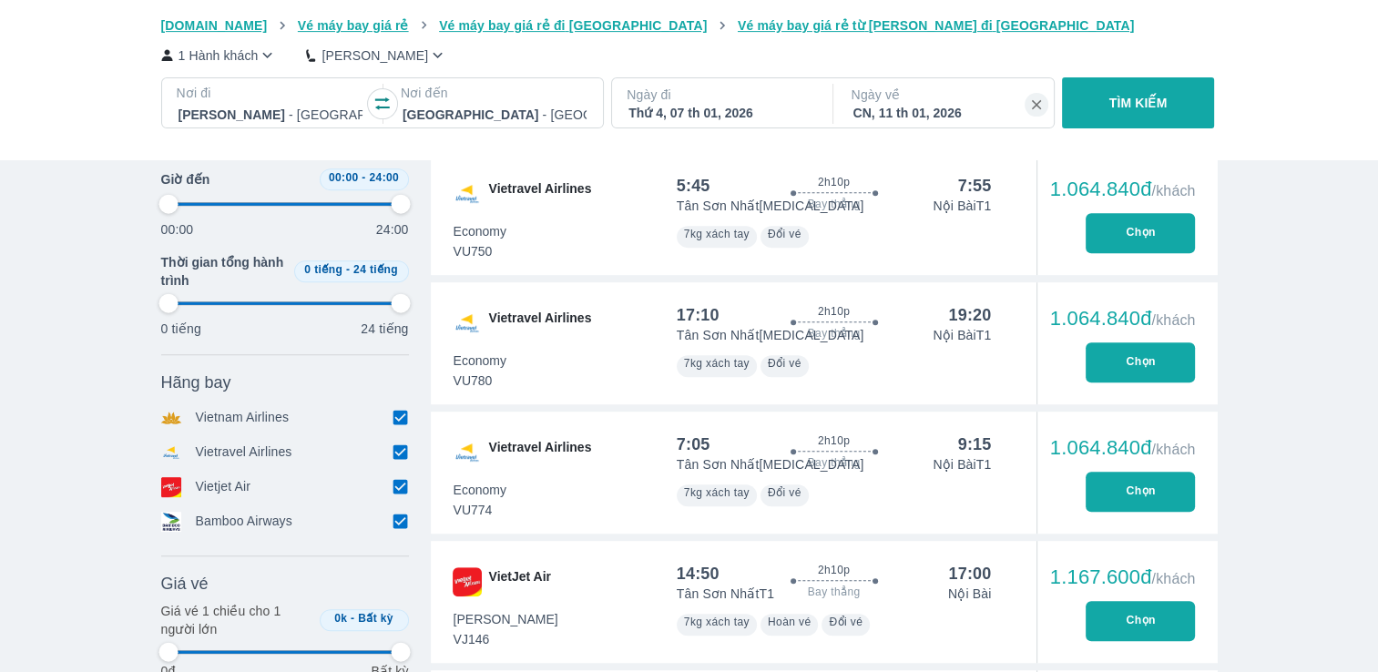
type input "97.9166666666667"
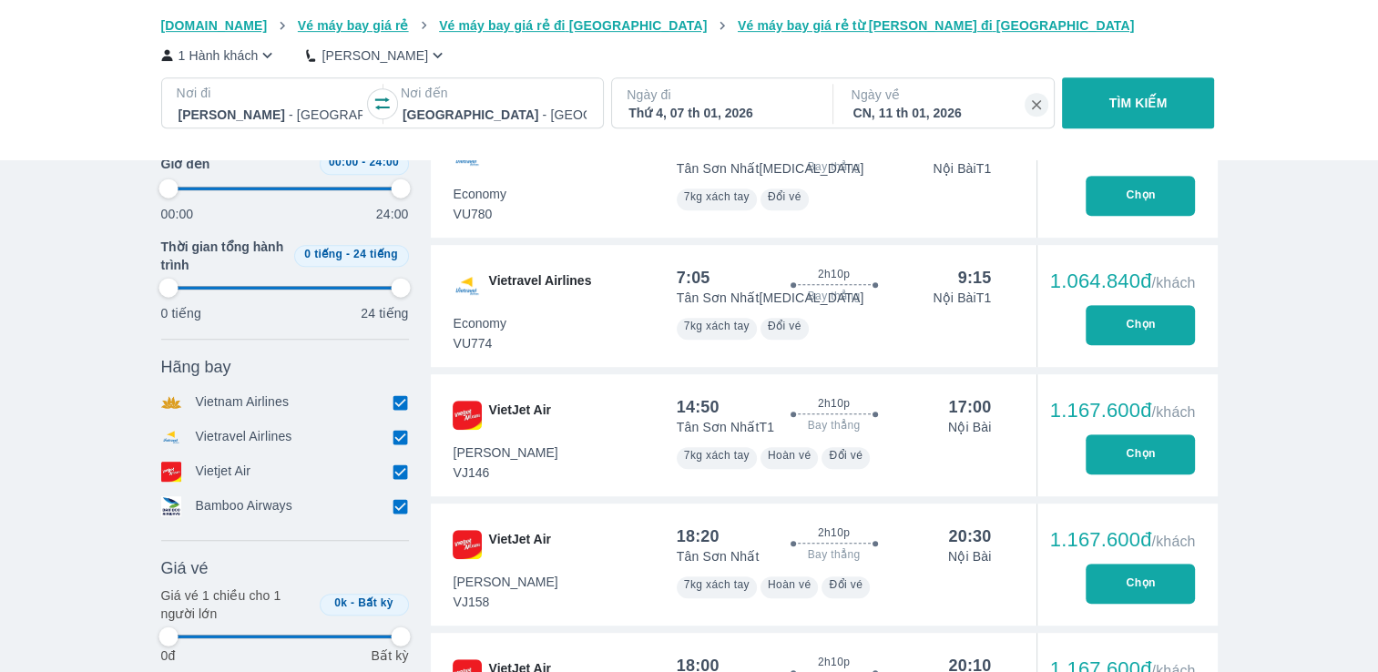
scroll to position [871, 0]
type input "97.9166666666667"
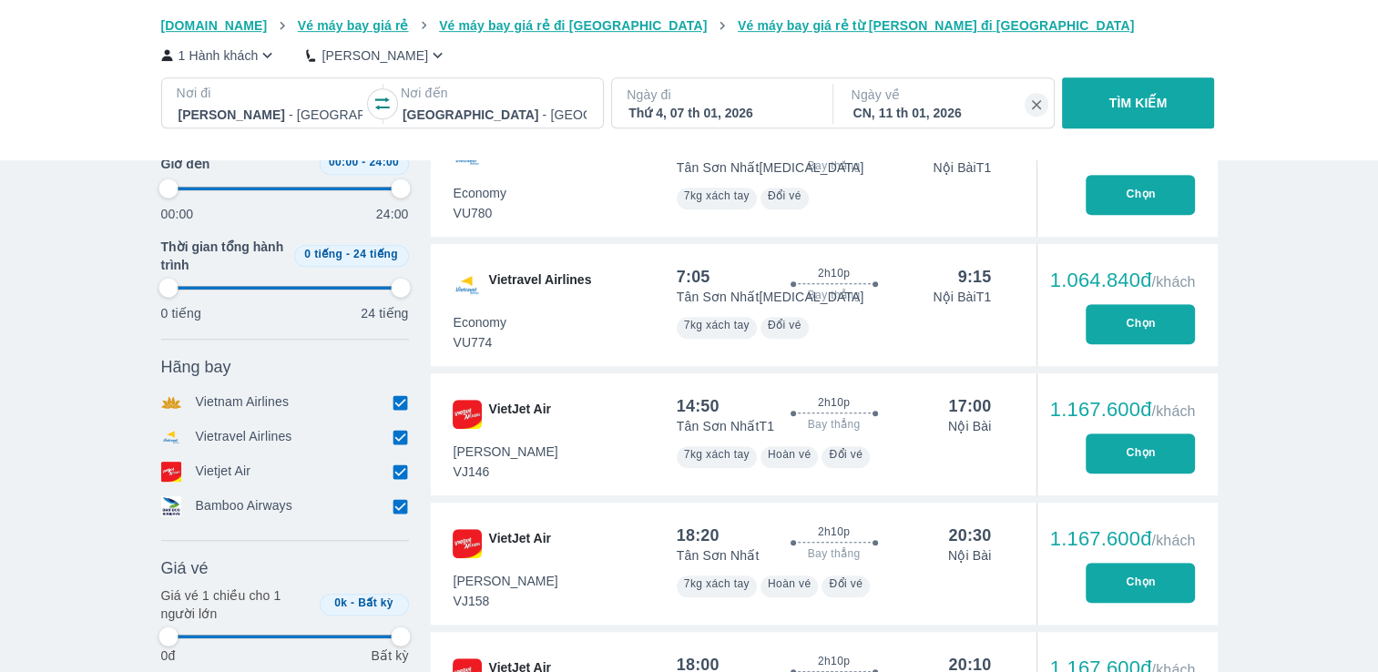
type input "97.9166666666667"
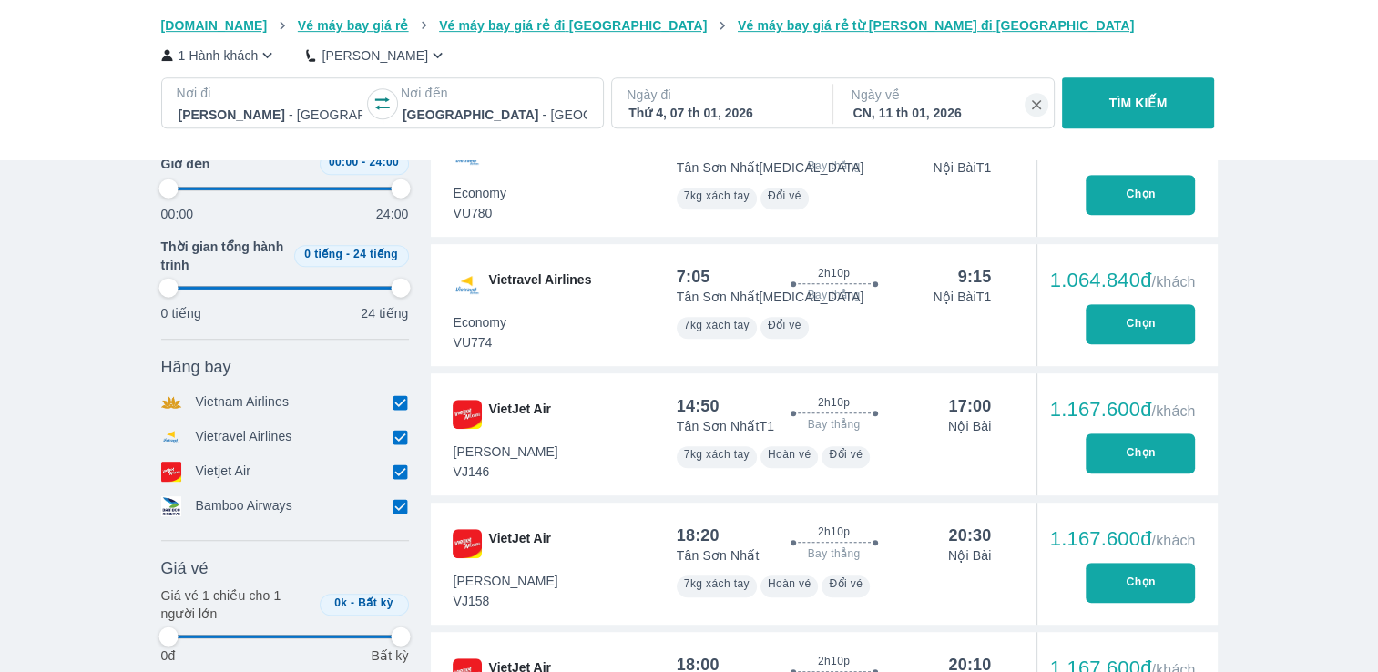
type input "97.9166666666667"
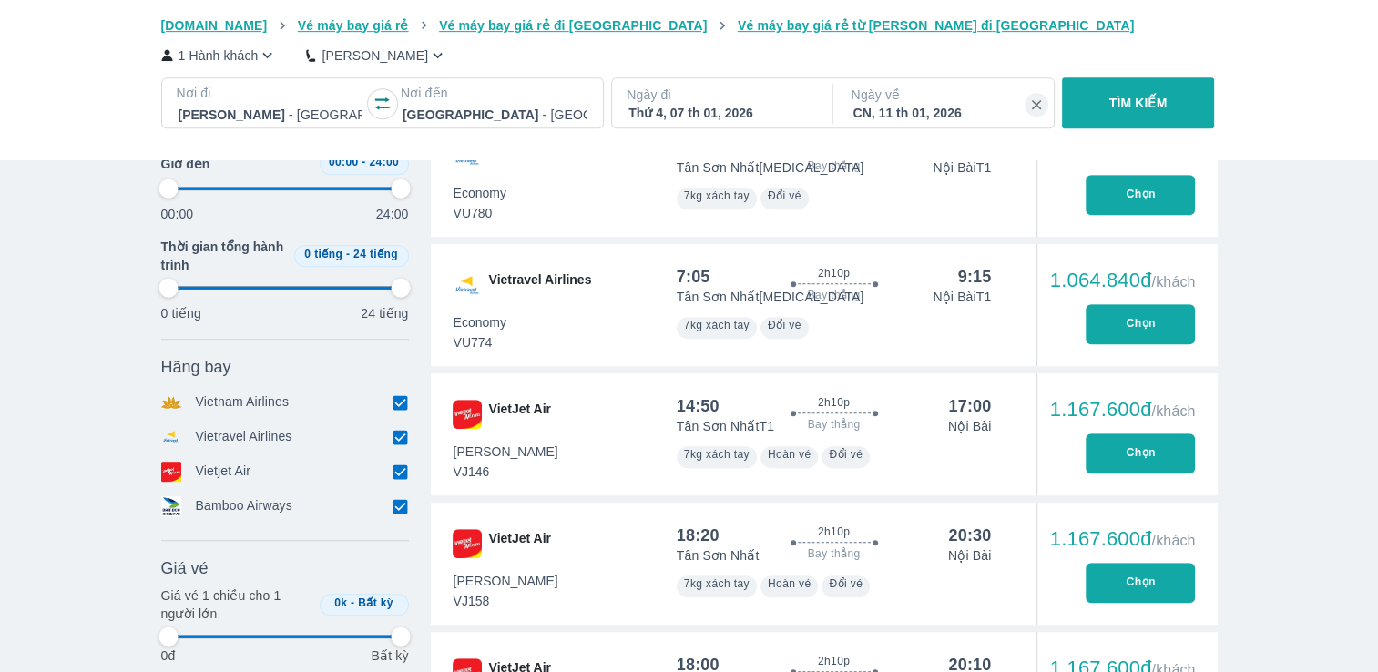
type input "97.9166666666667"
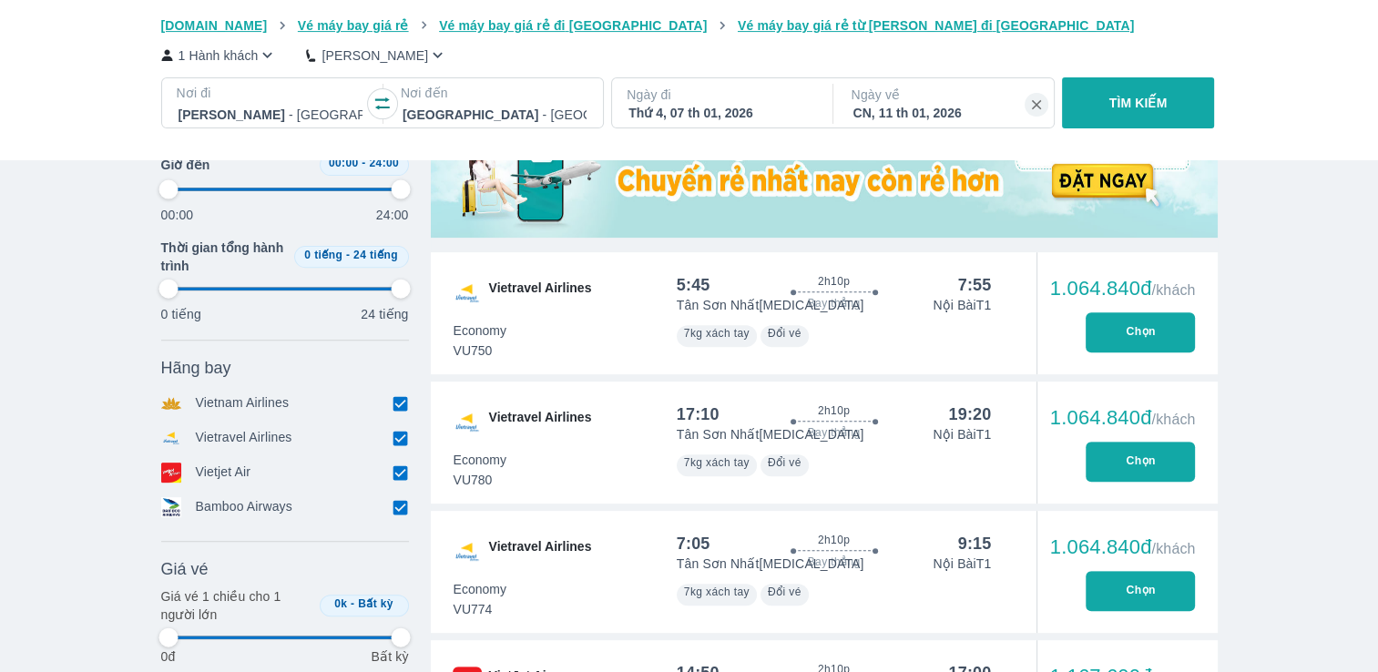
scroll to position [606, 0]
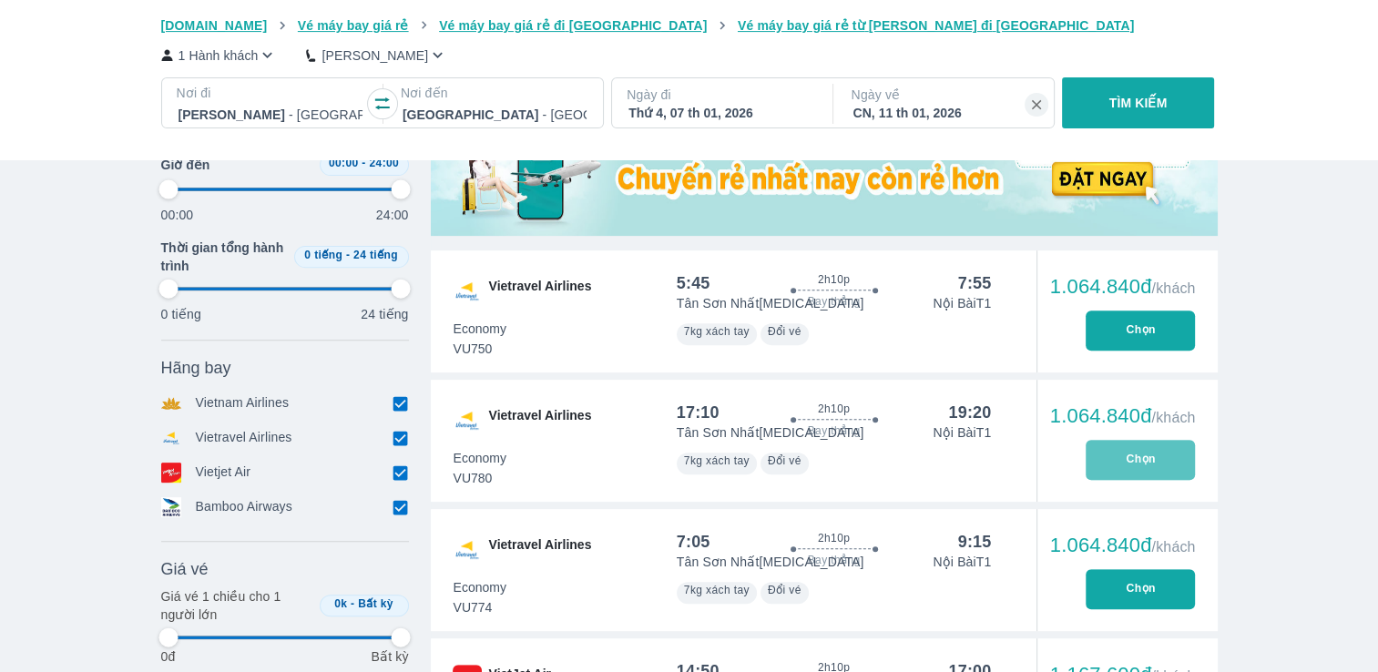
click at [1166, 470] on button "Chọn" at bounding box center [1140, 460] width 109 height 40
type input "97.9166666666667"
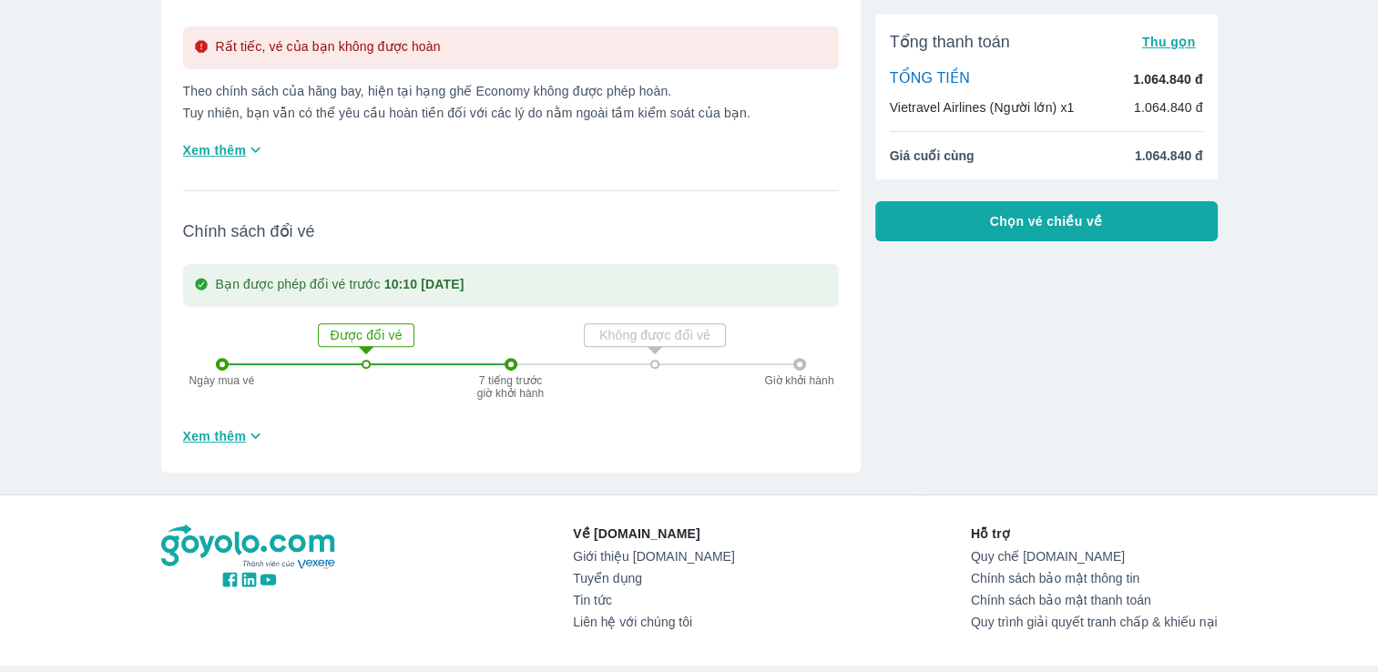
scroll to position [572, 0]
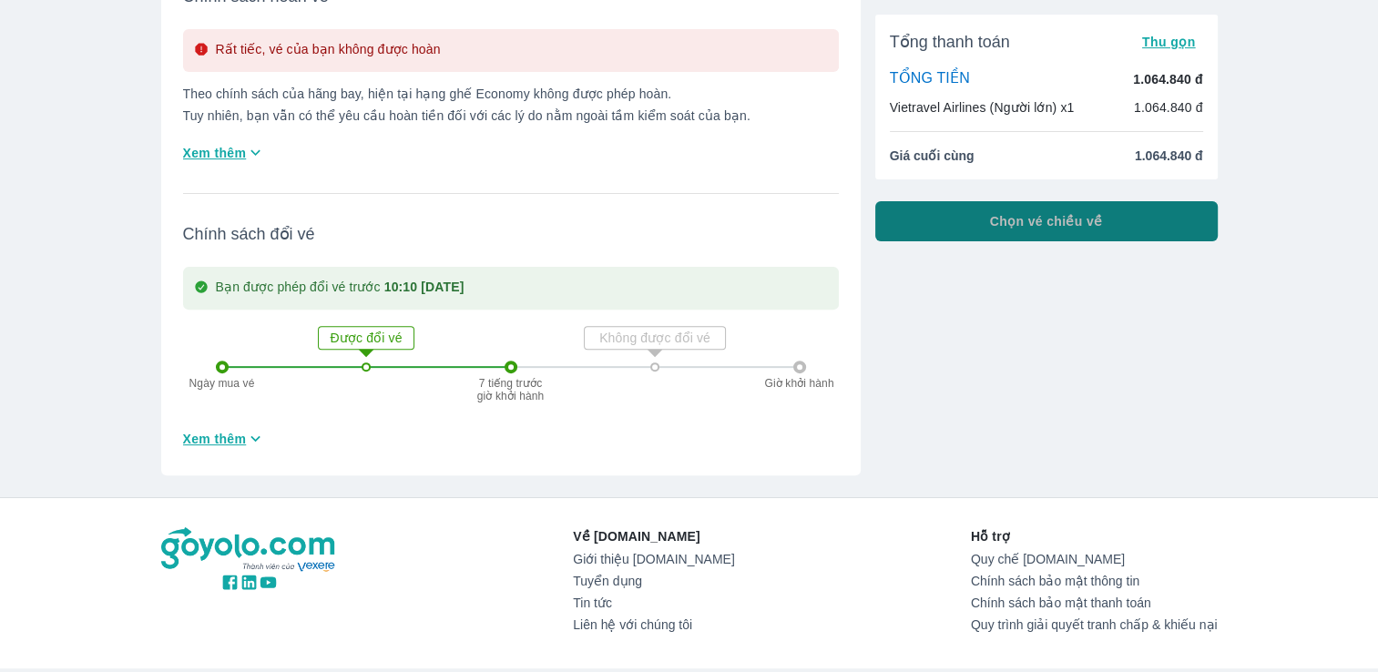
click at [1009, 216] on span "Chọn vé chiều về" at bounding box center [1046, 221] width 113 height 18
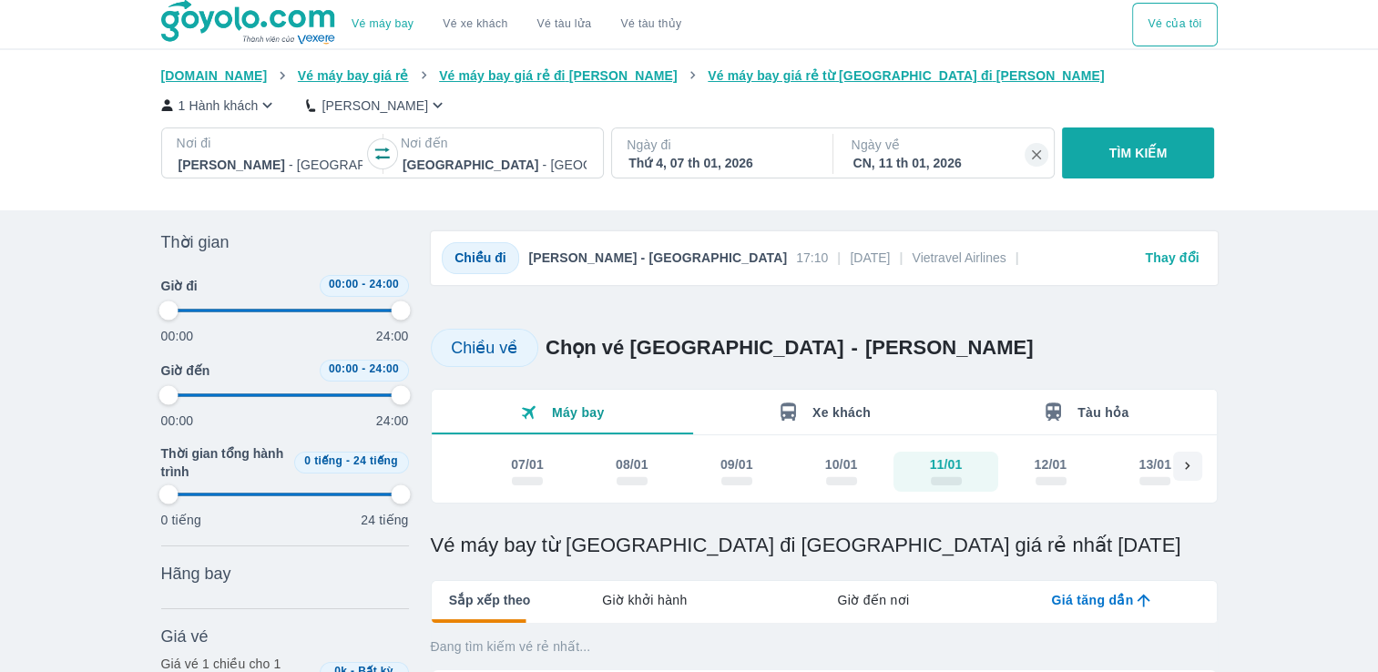
type input "97.9166666666667"
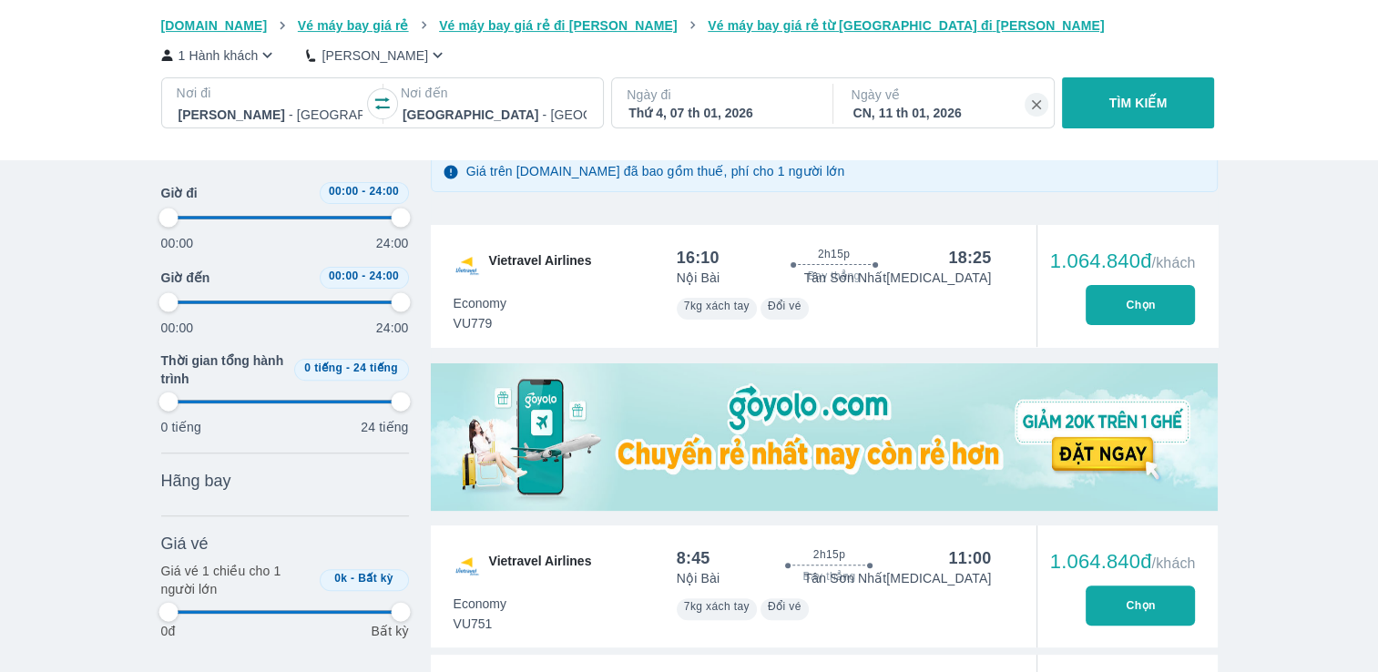
scroll to position [490, 0]
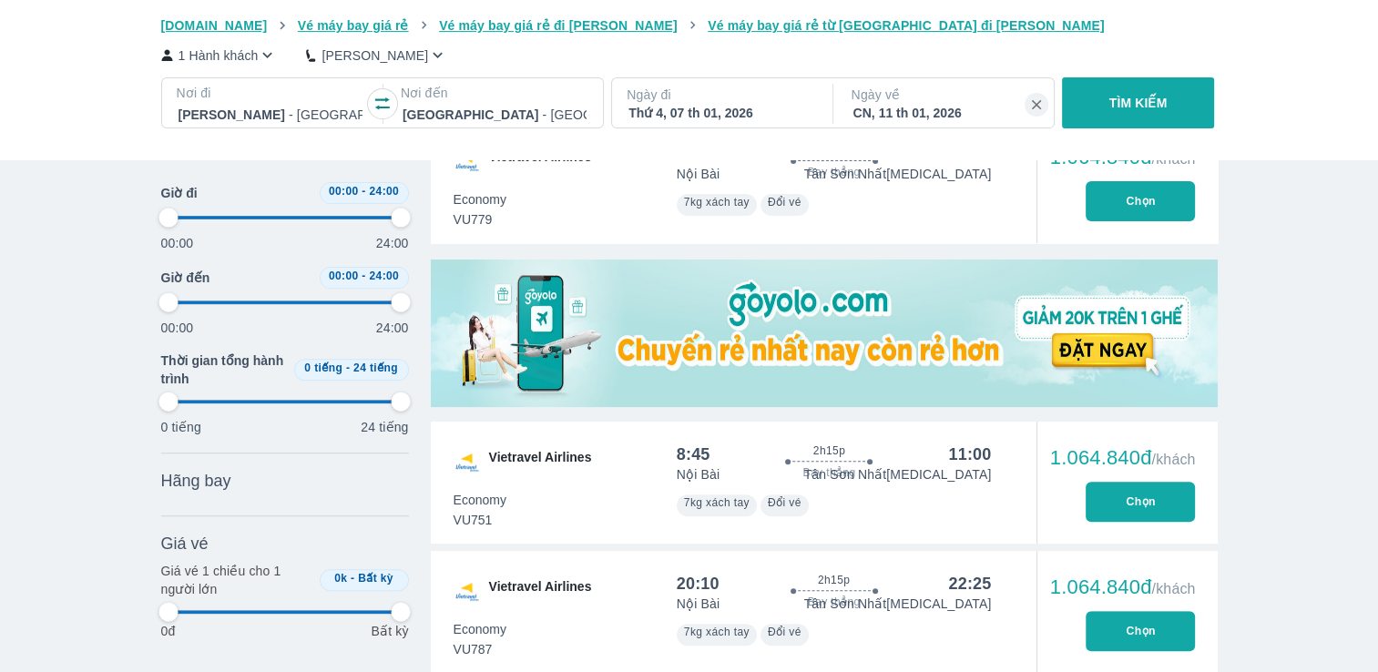
type input "97.9166666666667"
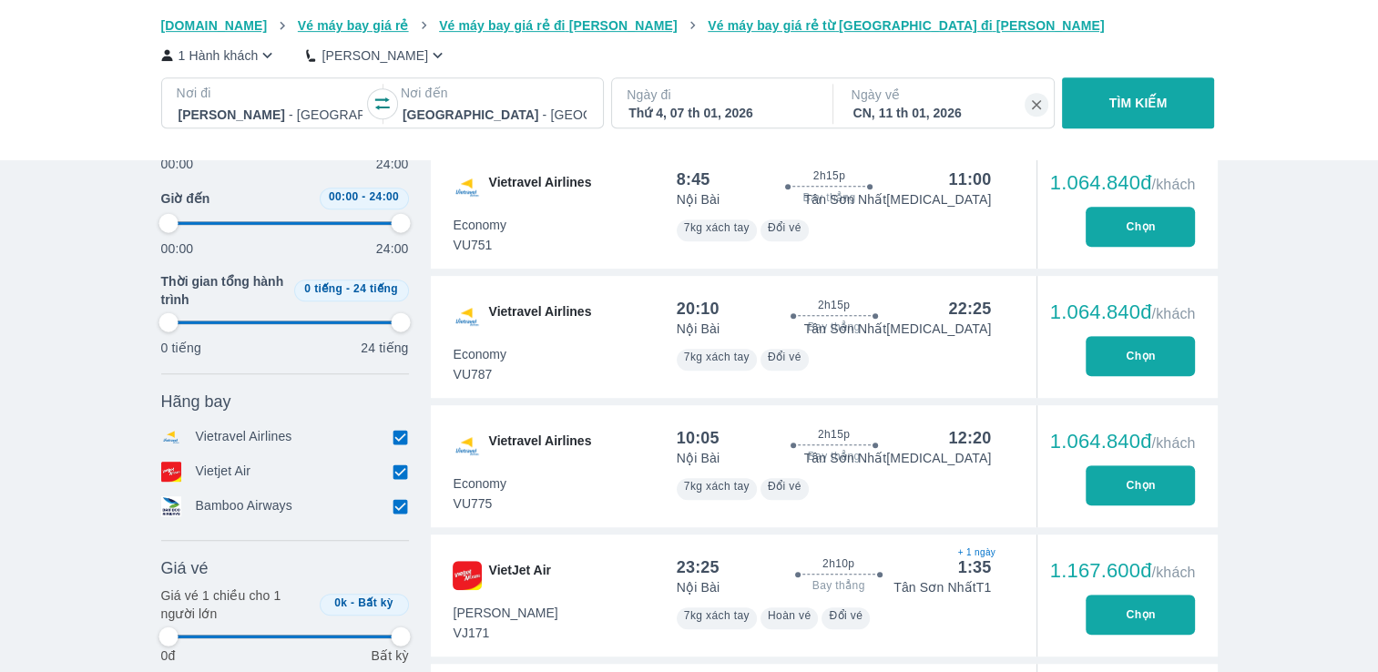
type input "97.9166666666667"
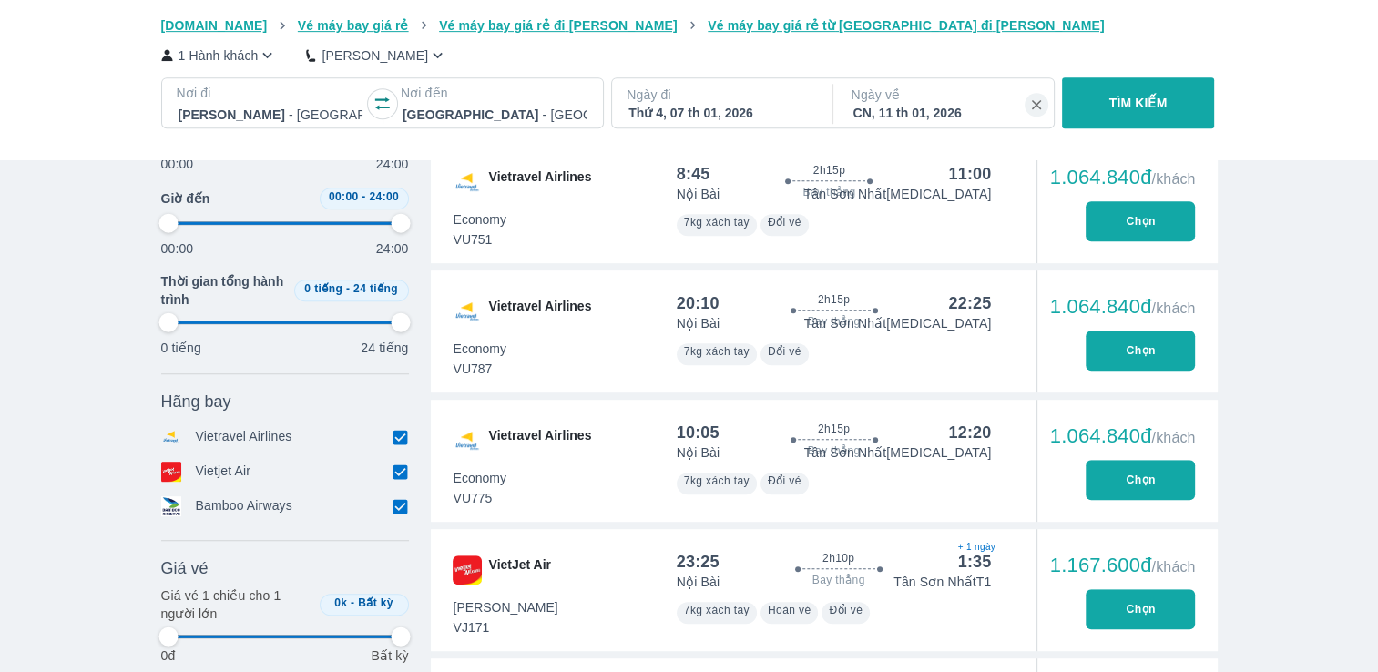
type input "97.9166666666667"
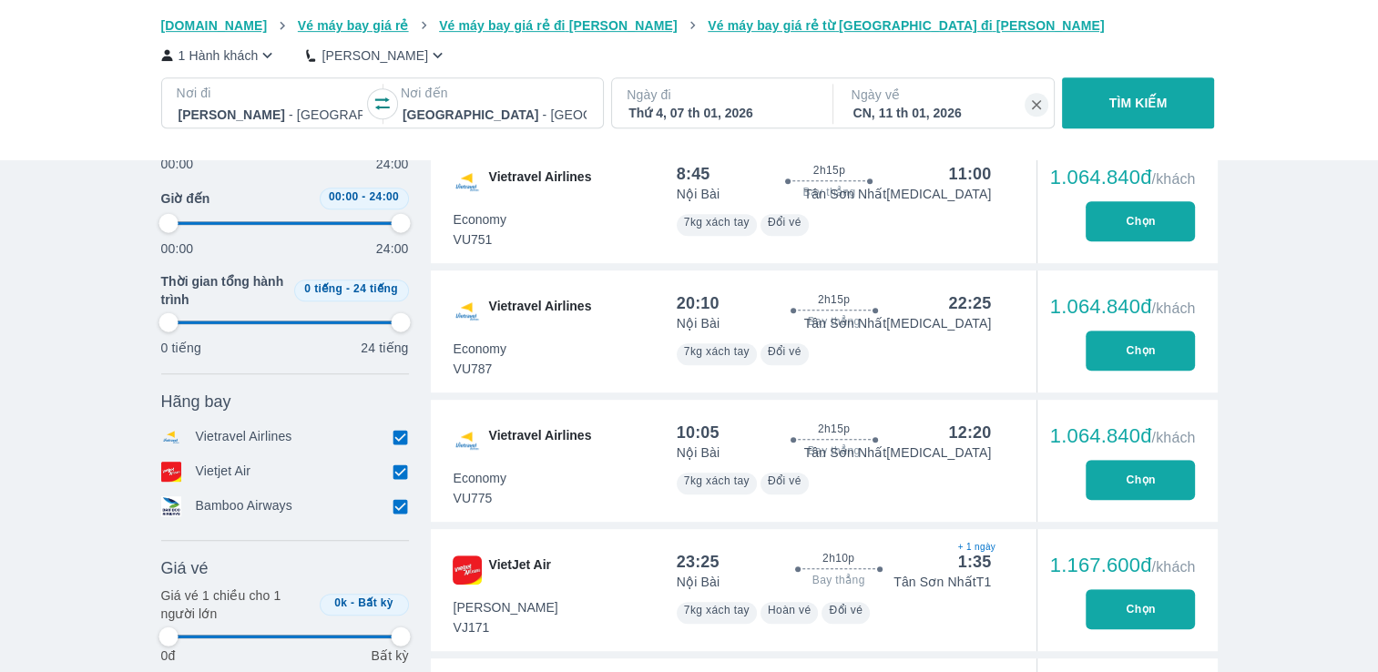
type input "97.9166666666667"
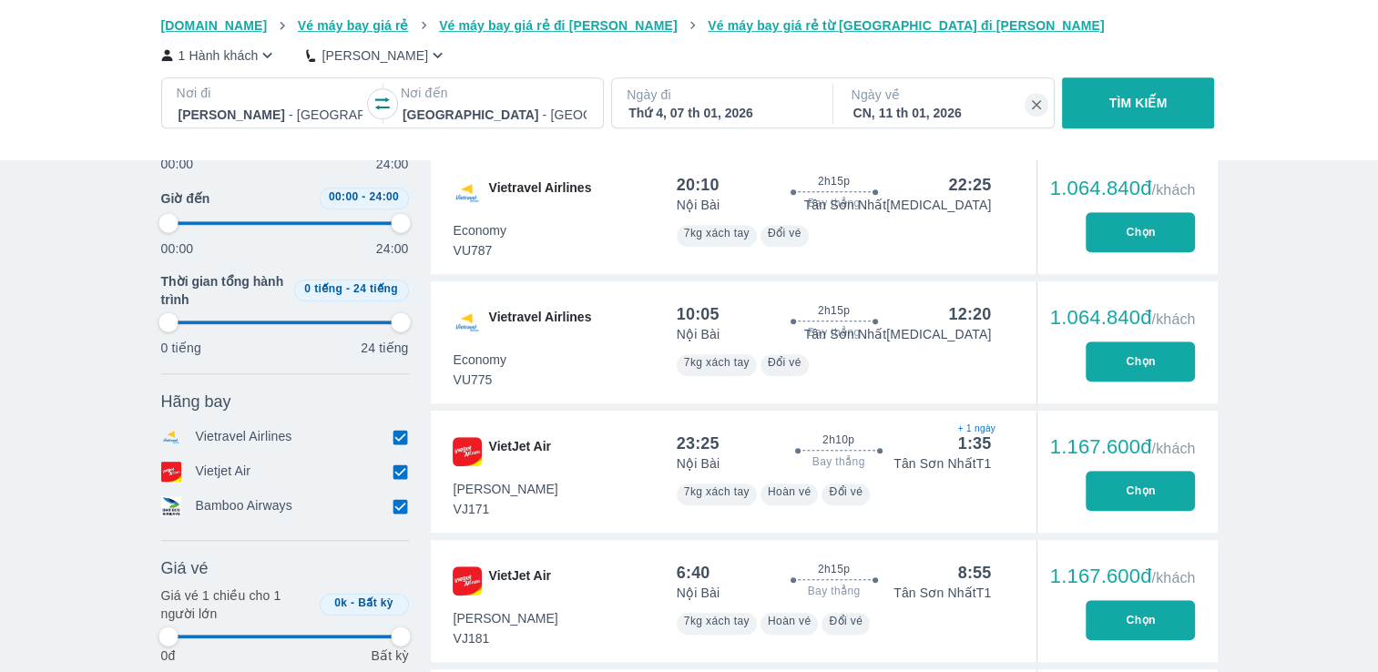
scroll to position [1046, 0]
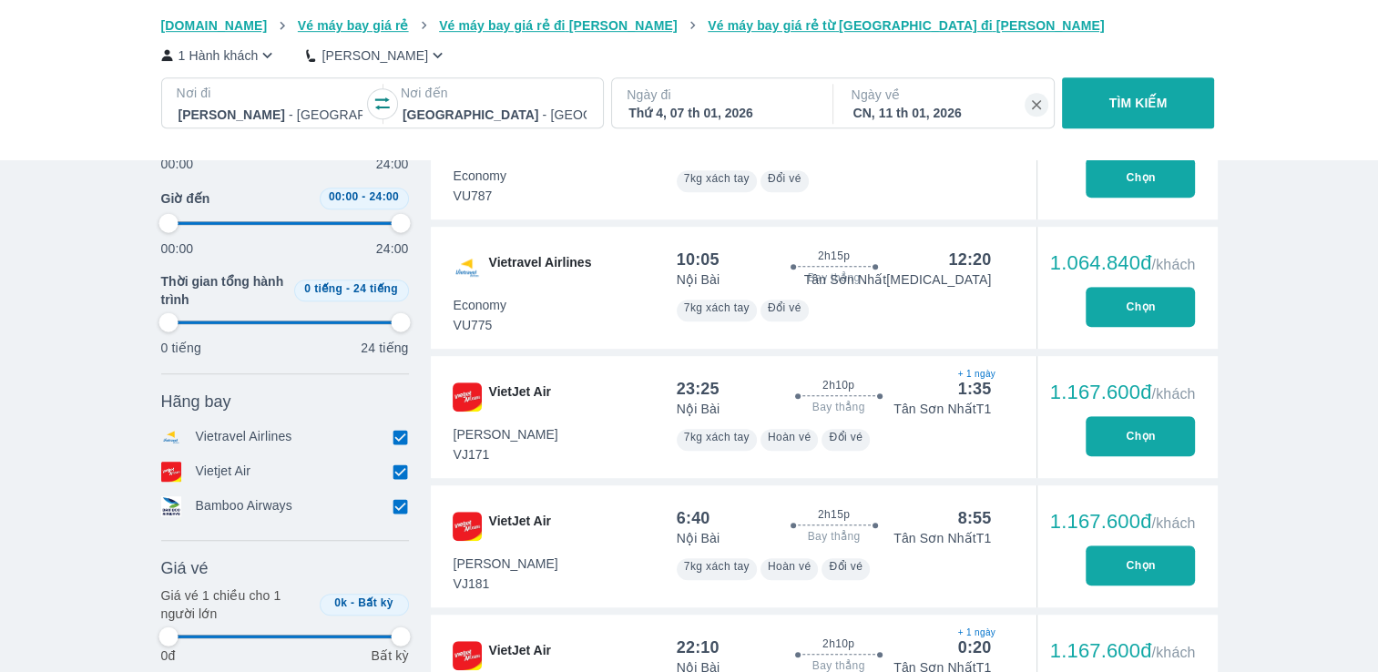
type input "97.9166666666667"
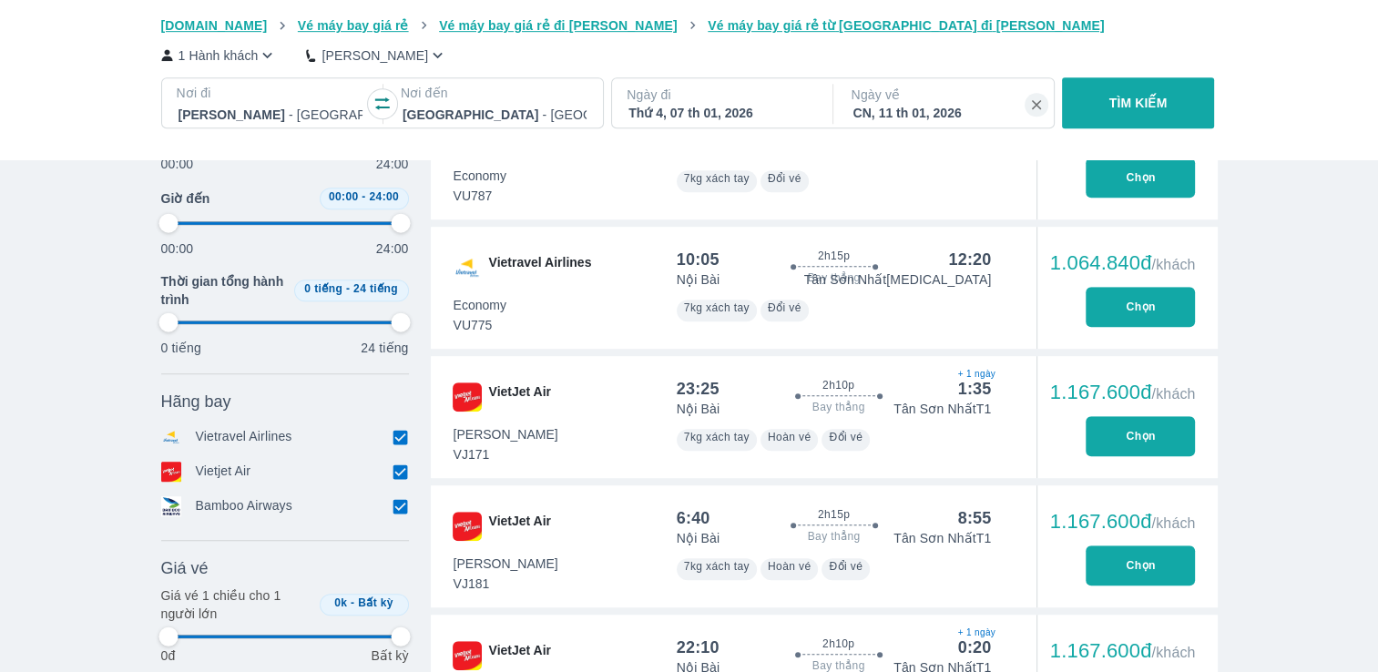
type input "97.9166666666667"
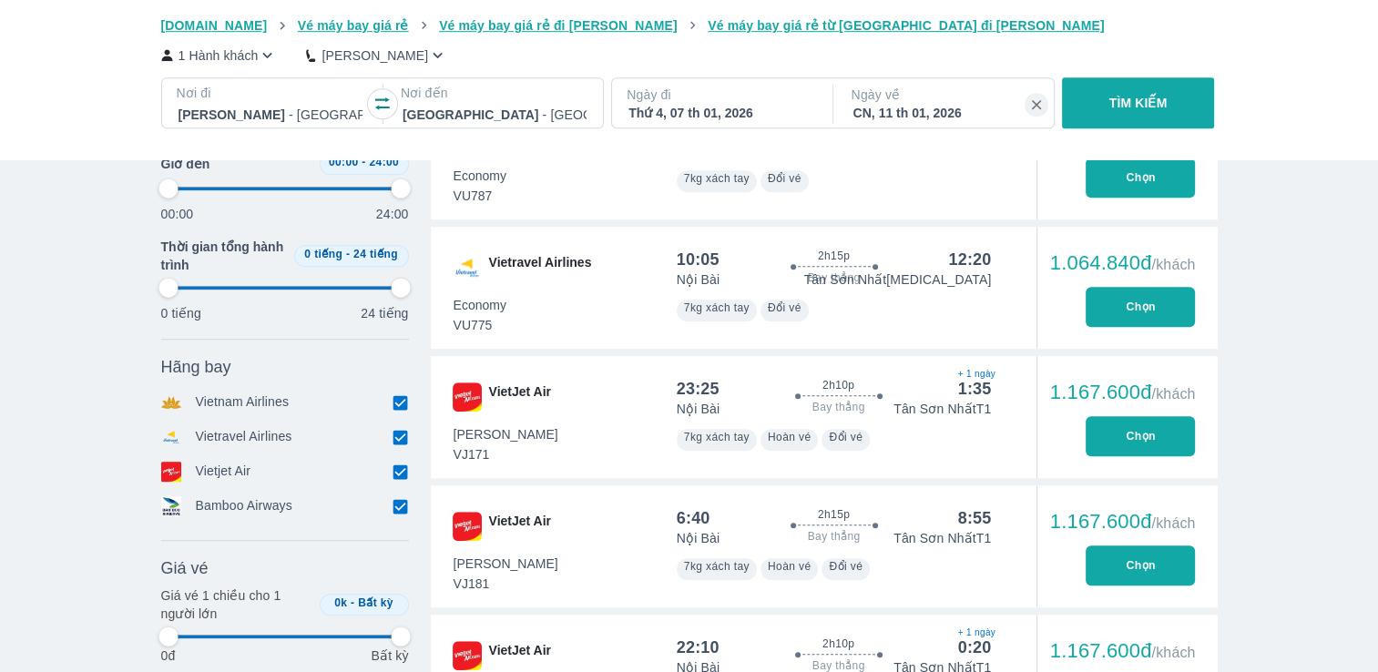
type input "97.9166666666667"
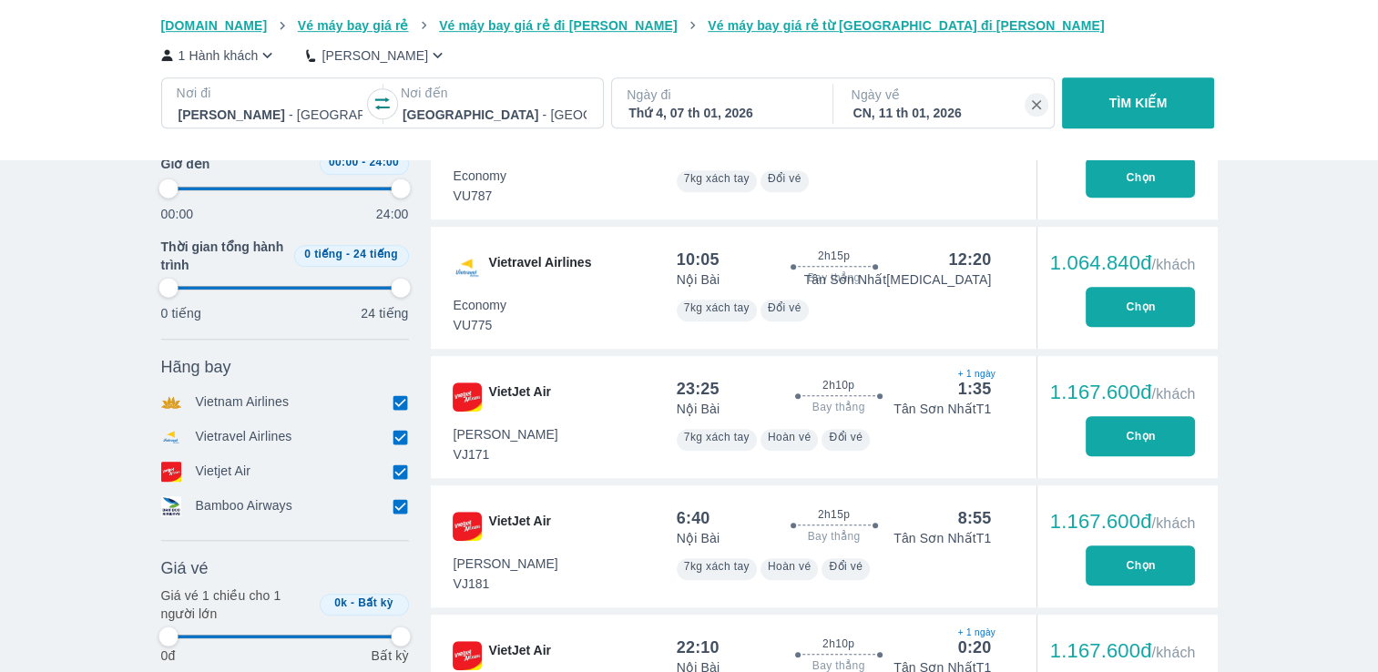
type input "97.9166666666667"
click at [1146, 314] on button "Chọn" at bounding box center [1140, 307] width 109 height 40
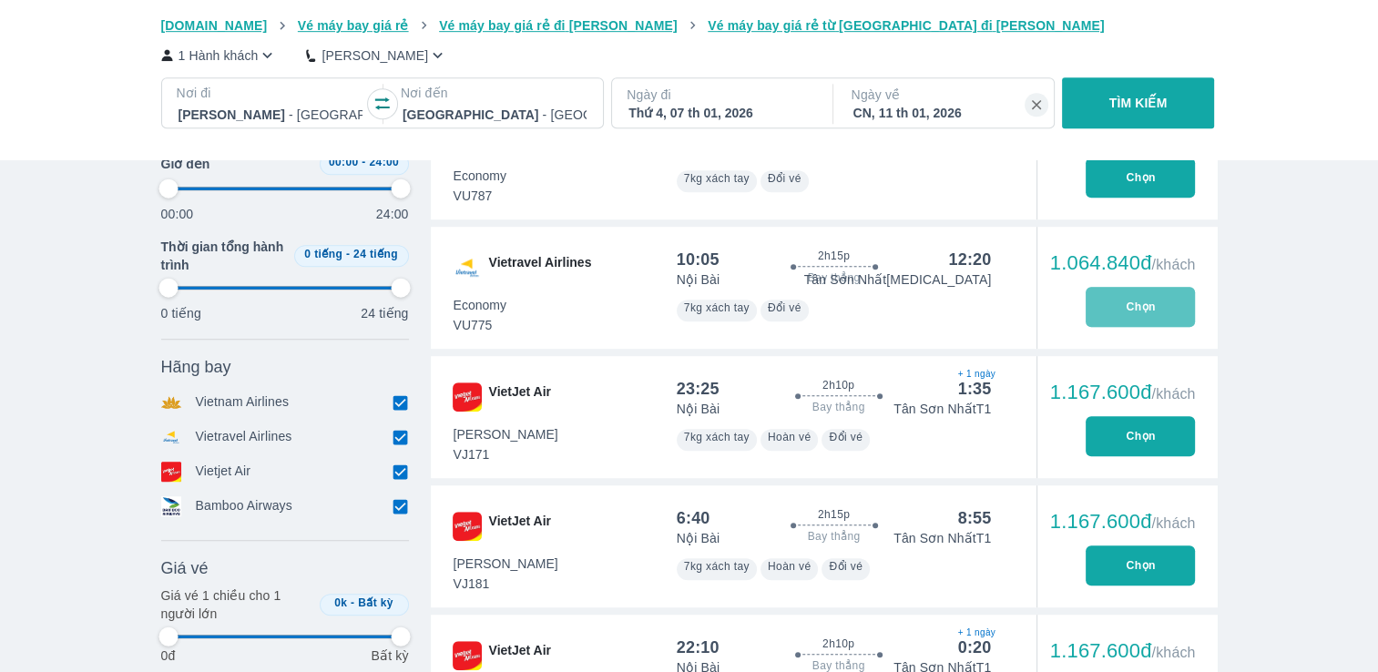
type input "97.9166666666667"
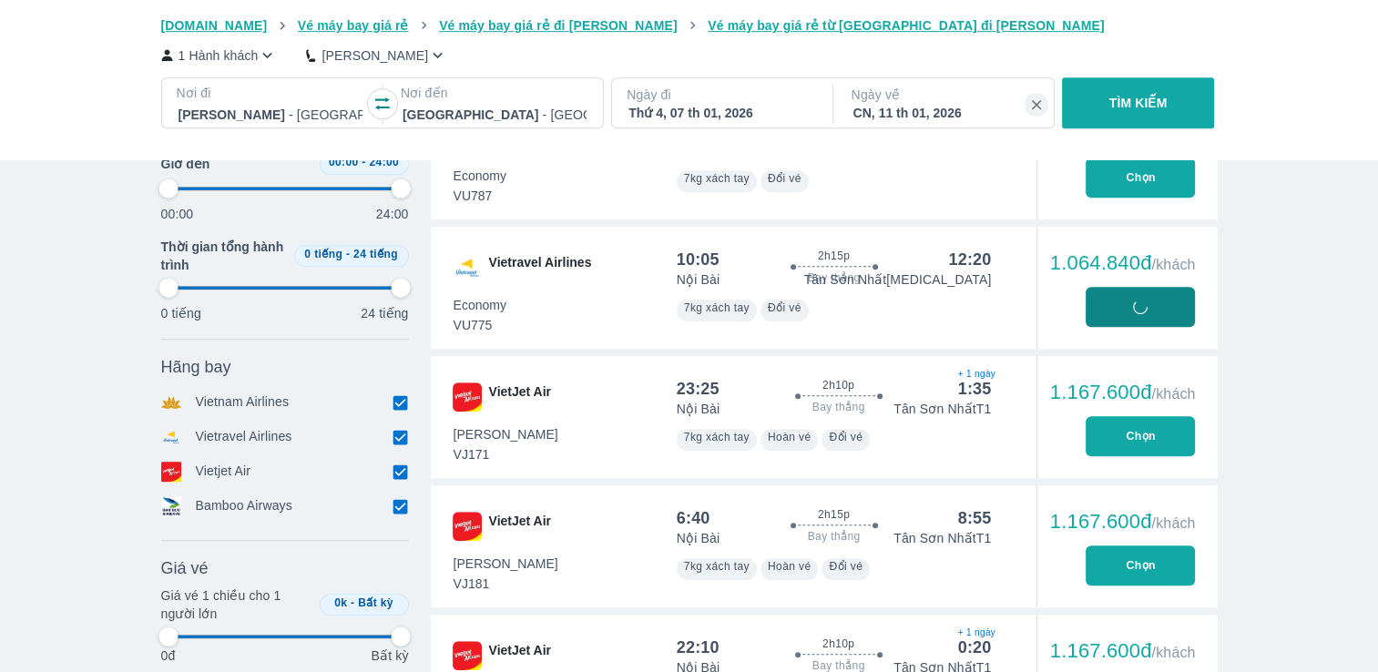
type input "97.9166666666667"
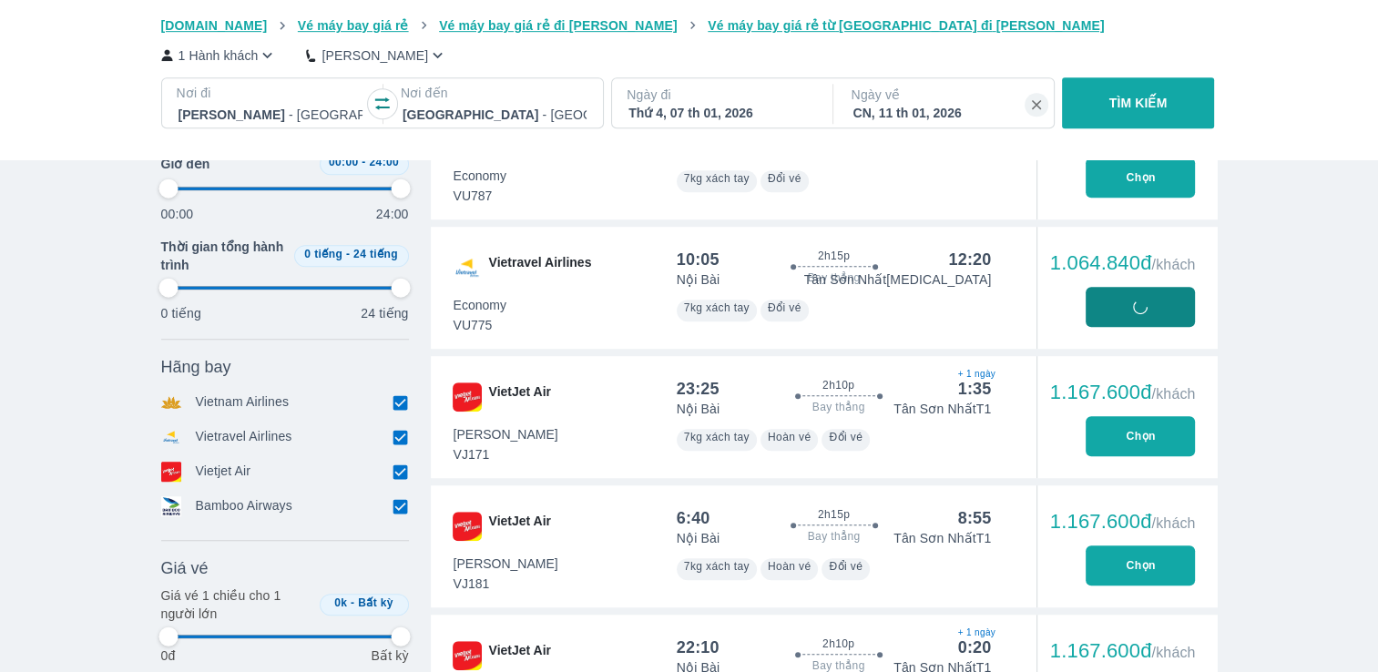
type input "97.9166666666667"
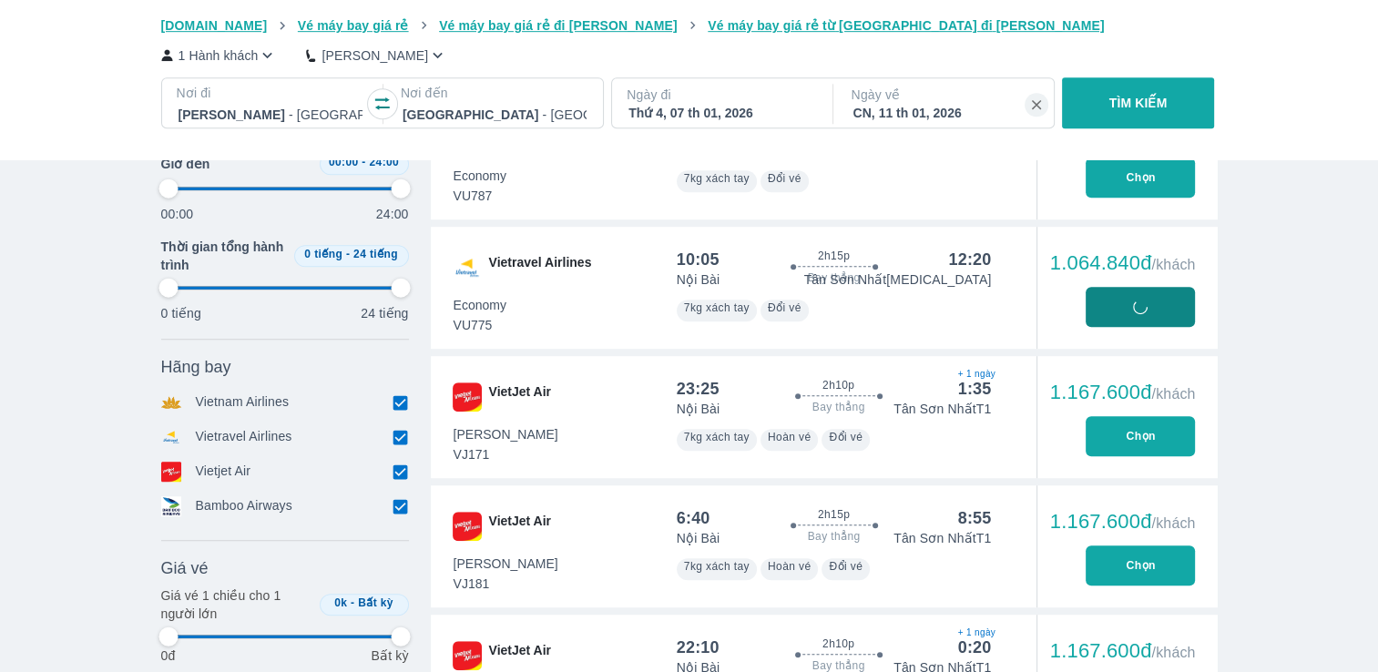
type input "97.9166666666667"
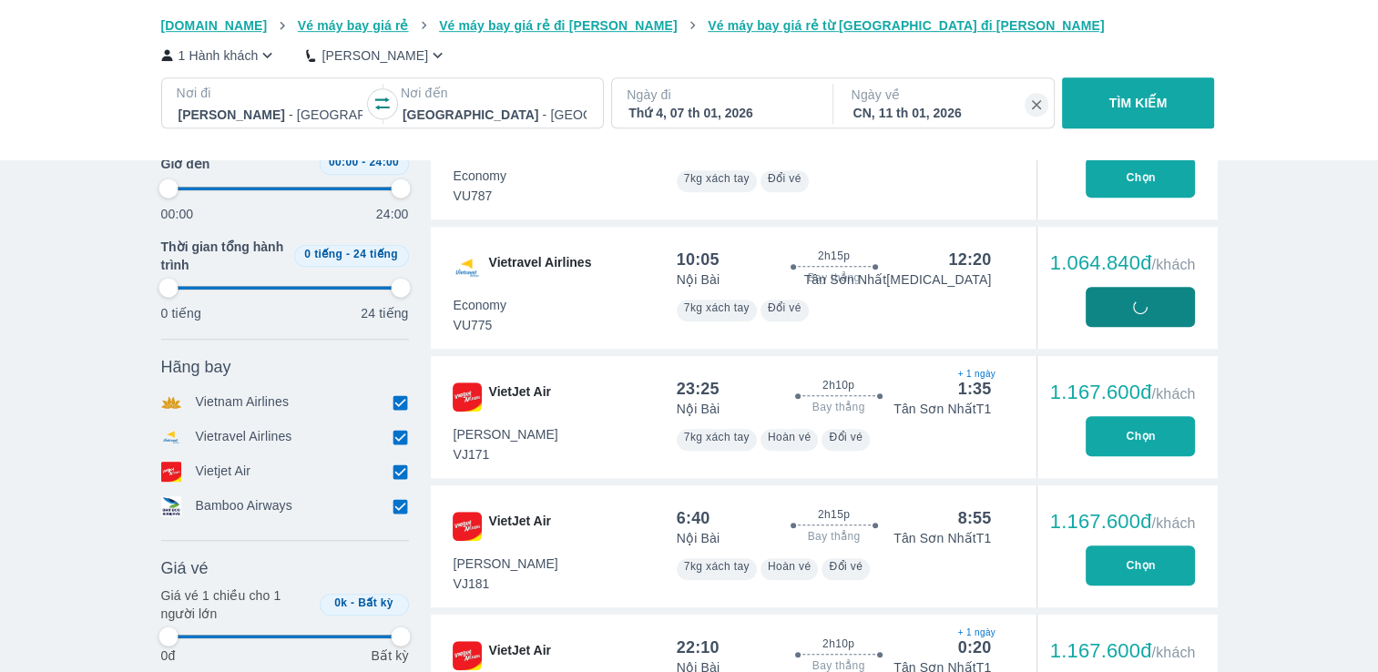
type input "97.9166666666667"
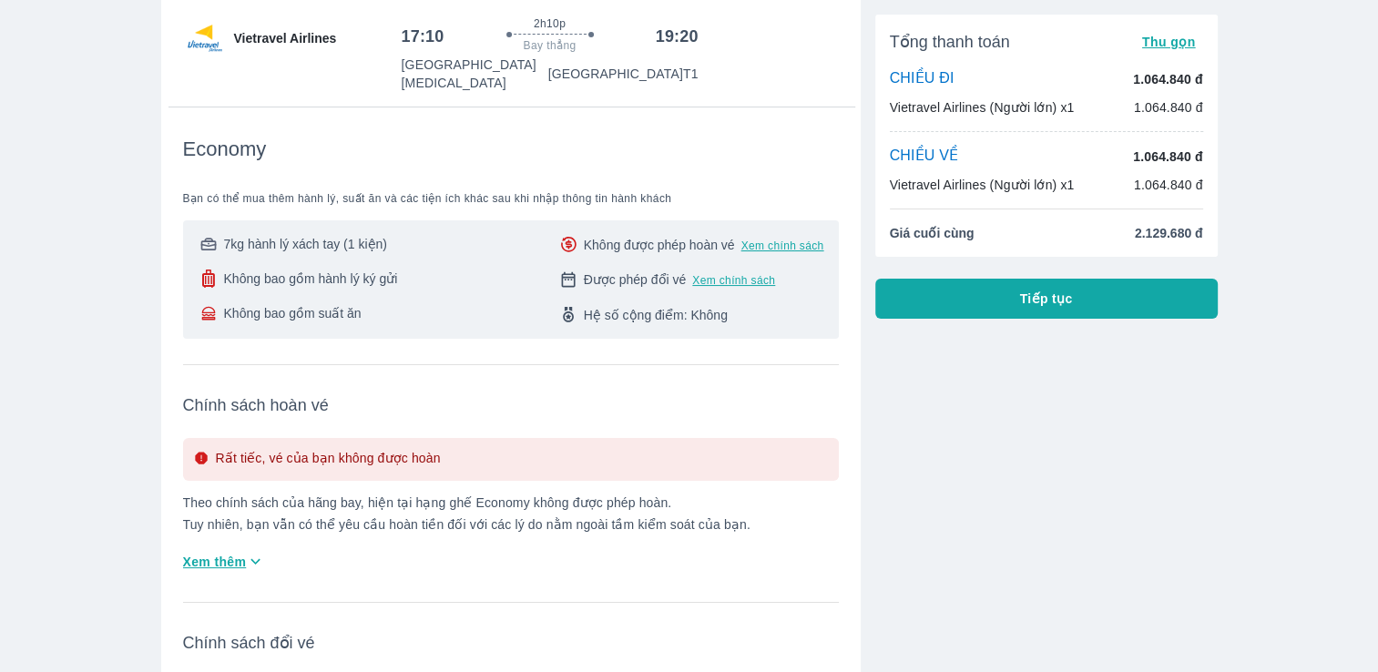
scroll to position [166, 0]
click at [213, 267] on icon at bounding box center [208, 276] width 13 height 18
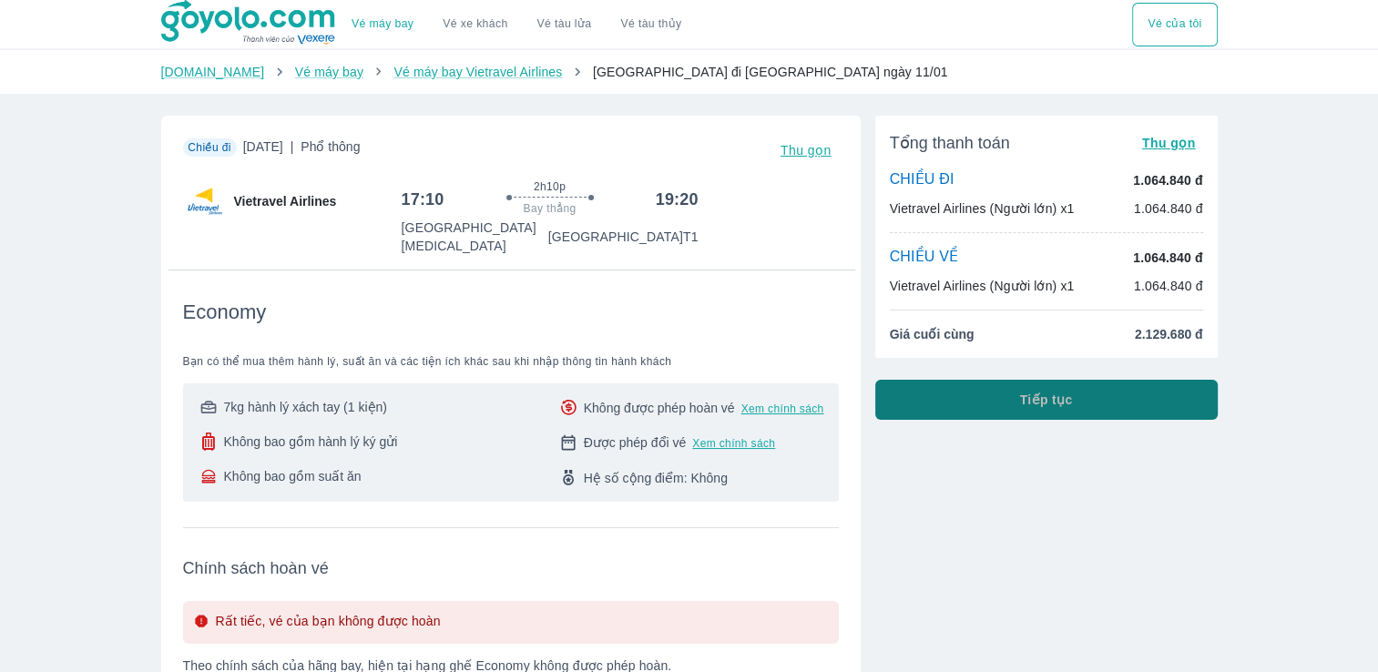
click at [1027, 387] on button "Tiếp tục" at bounding box center [1046, 400] width 343 height 40
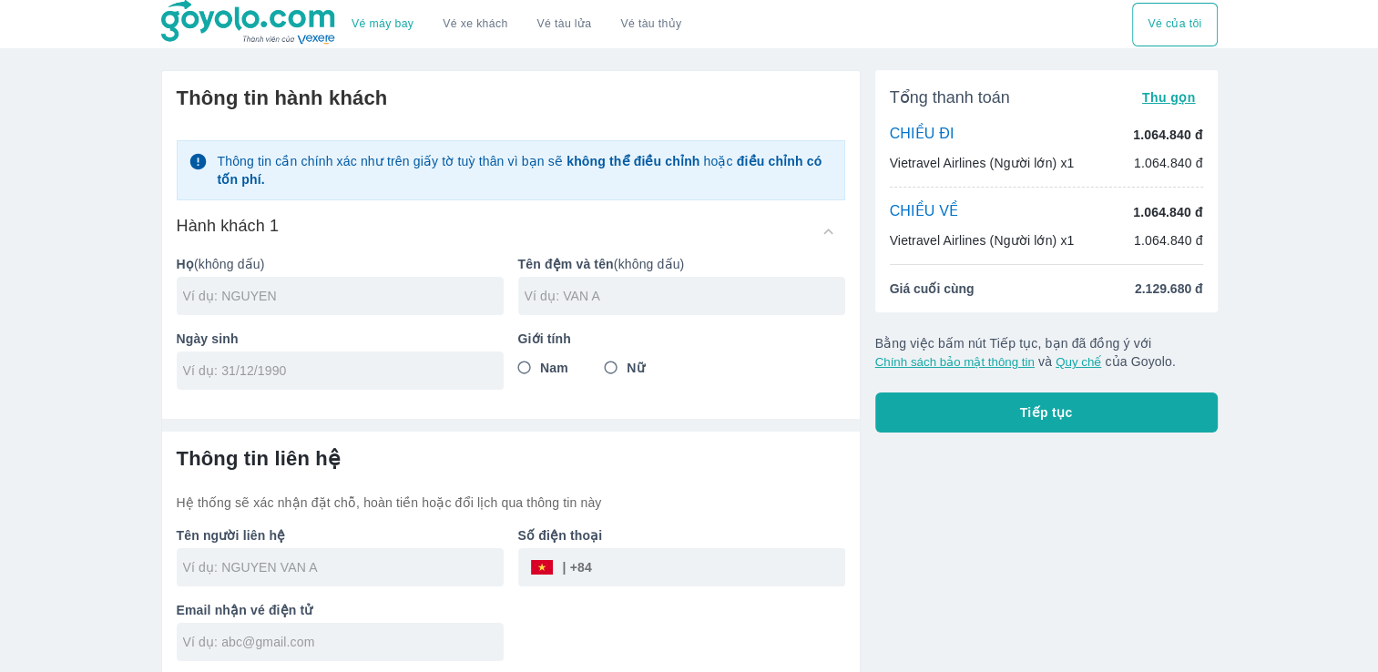
click at [322, 36] on img at bounding box center [249, 23] width 177 height 46
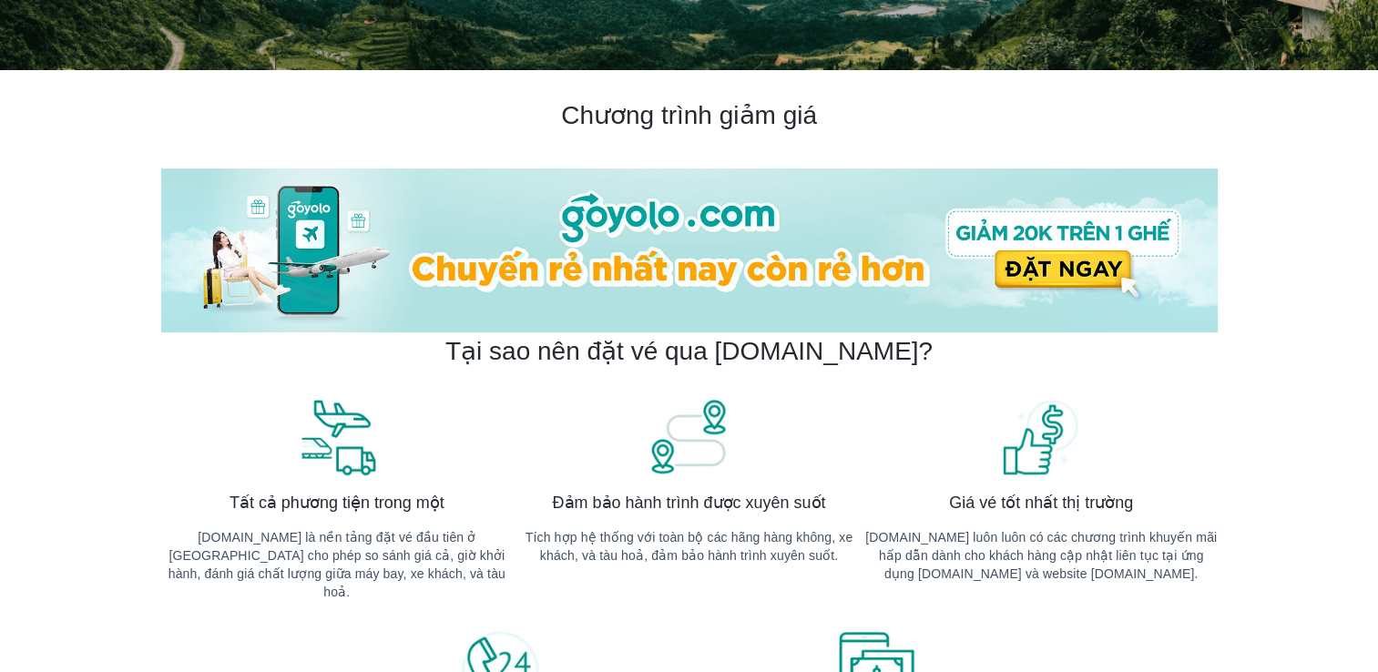
scroll to position [322, 0]
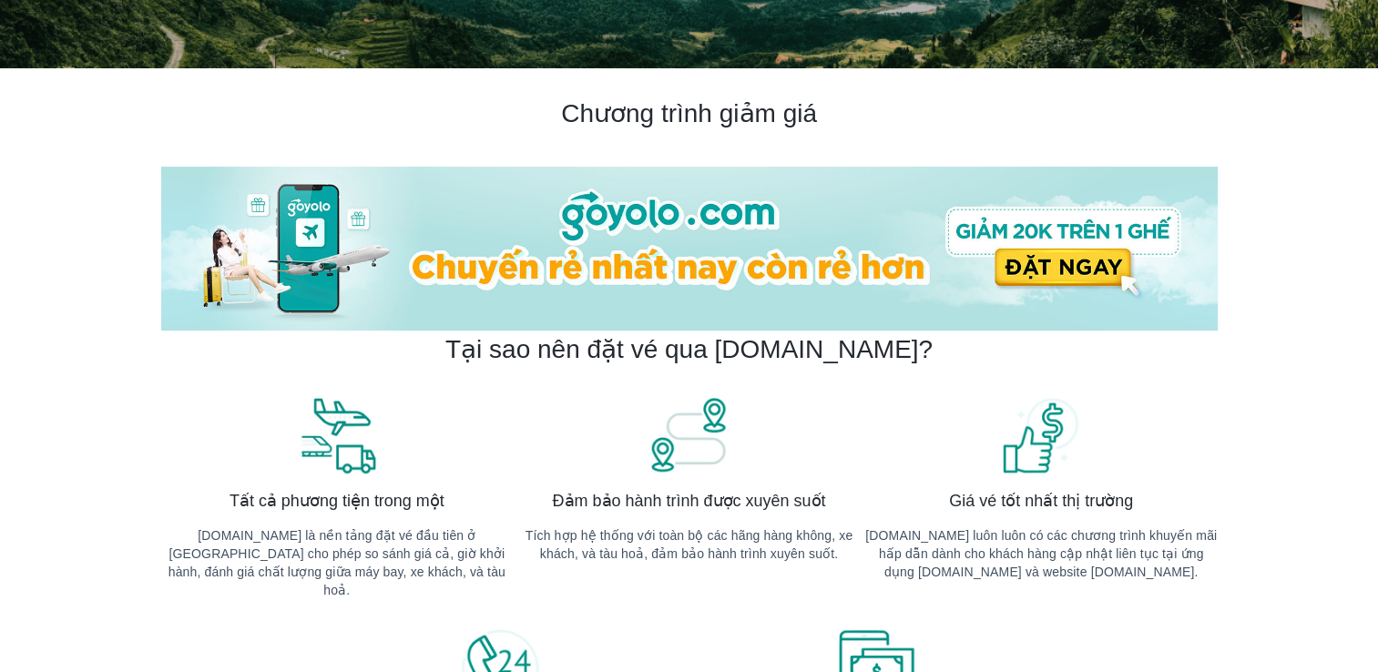
click at [998, 250] on img at bounding box center [689, 249] width 1057 height 164
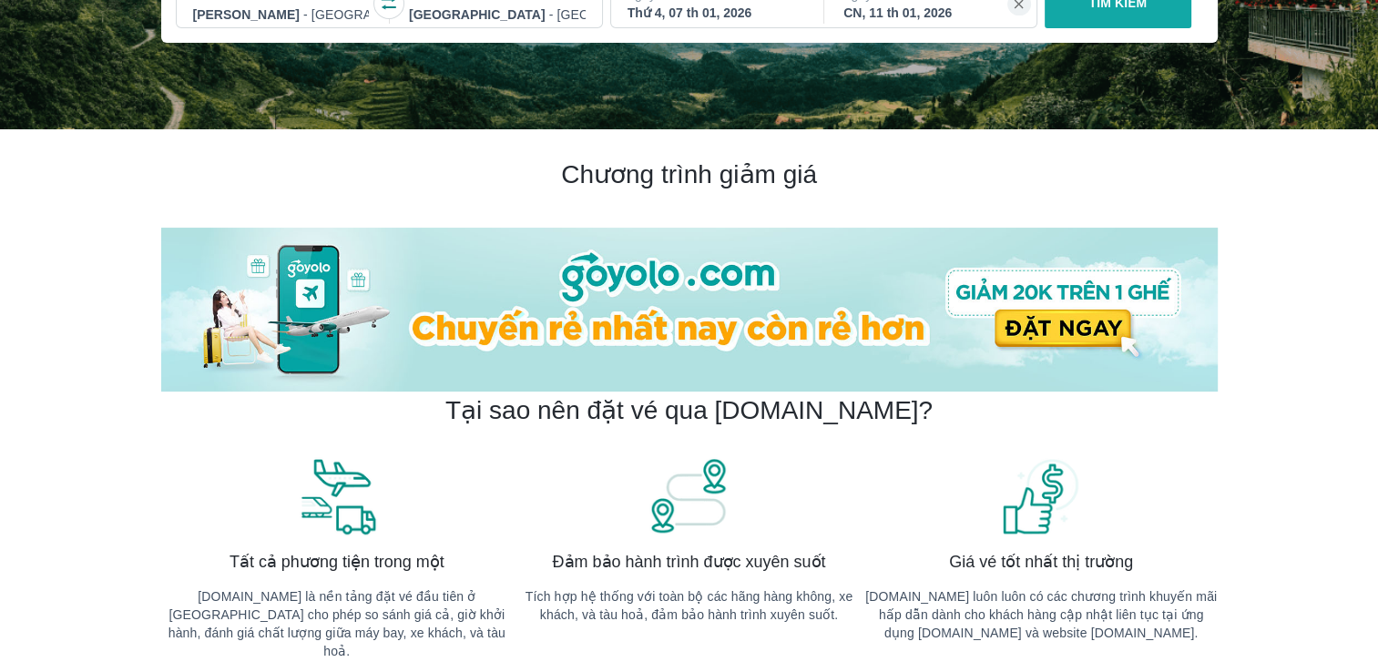
scroll to position [0, 0]
